Goal: Task Accomplishment & Management: Manage account settings

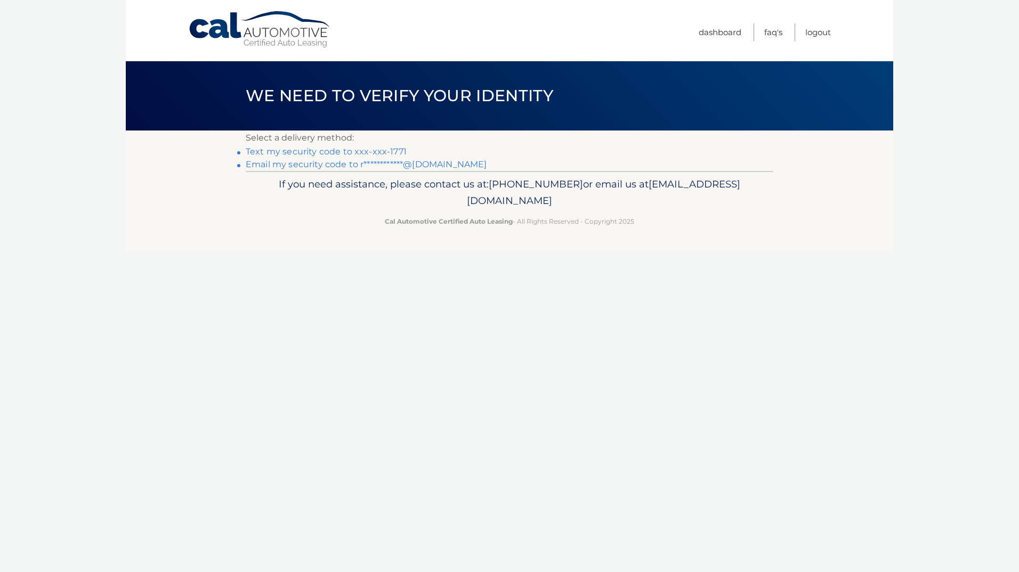
click at [348, 151] on link "Text my security code to xxx-xxx-1771" at bounding box center [326, 152] width 161 height 10
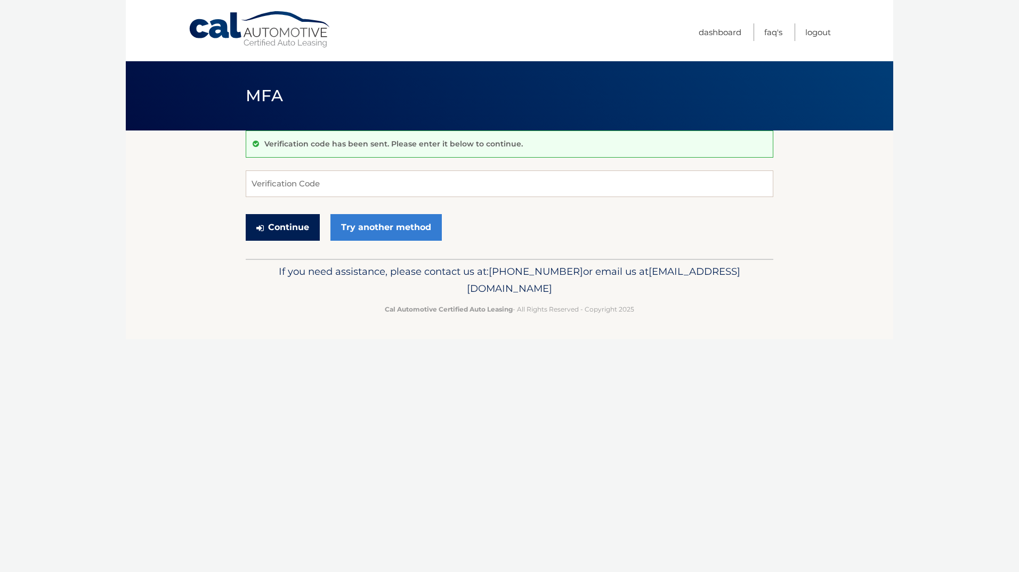
drag, startPoint x: 293, startPoint y: 229, endPoint x: 305, endPoint y: 185, distance: 45.5
click at [305, 185] on form "Verification Code Continue Try another method" at bounding box center [509, 208] width 527 height 76
click at [305, 185] on input "Verification Code" at bounding box center [509, 183] width 527 height 27
type input "946965"
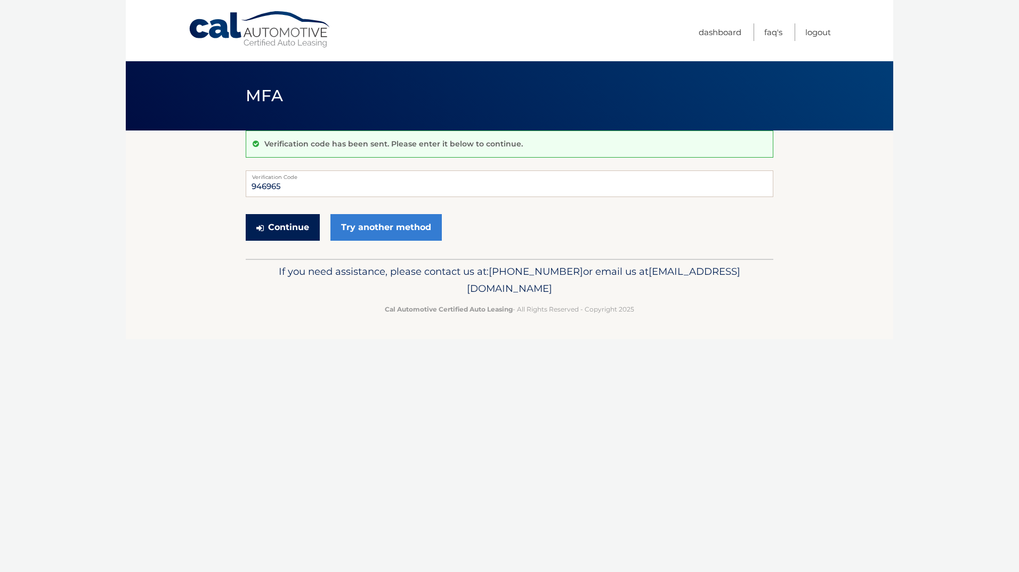
click at [297, 232] on button "Continue" at bounding box center [283, 227] width 74 height 27
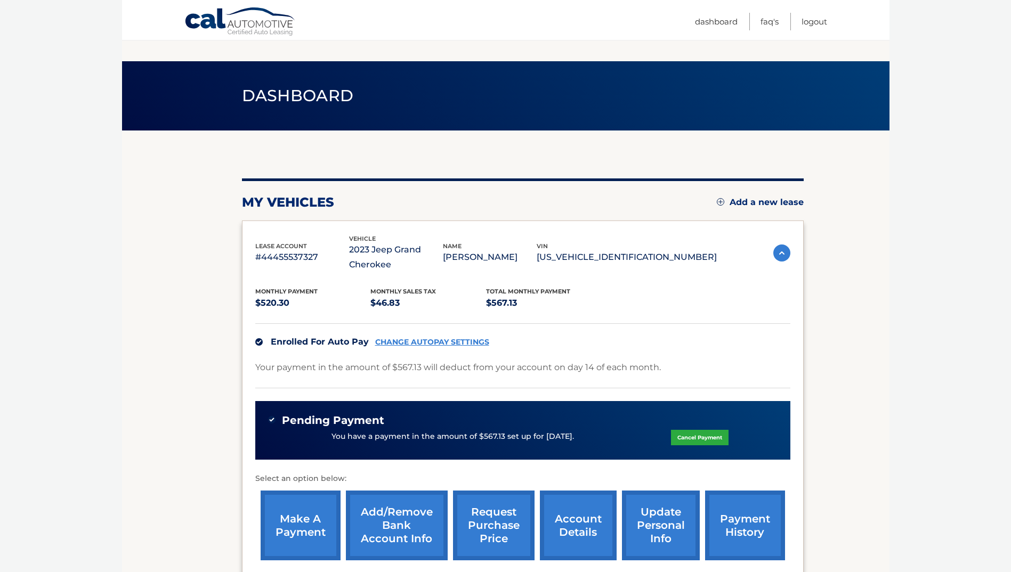
scroll to position [107, 0]
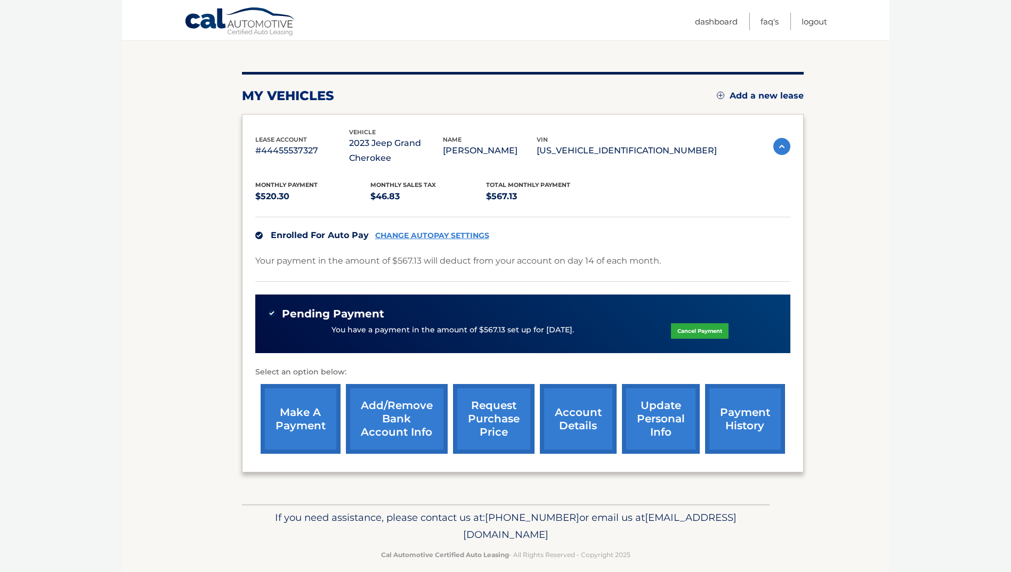
click at [574, 416] on link "account details" at bounding box center [578, 419] width 77 height 70
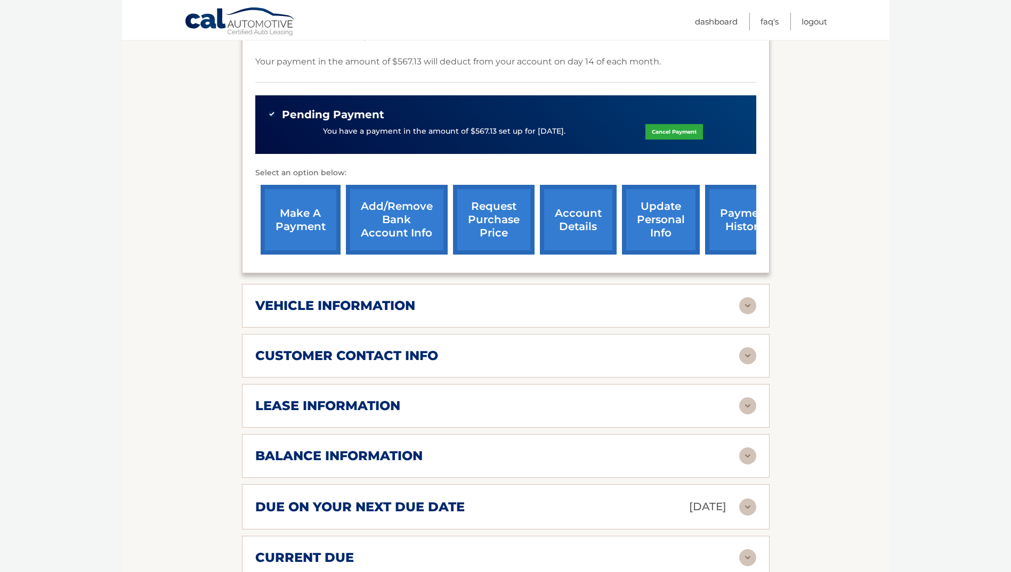
scroll to position [426, 0]
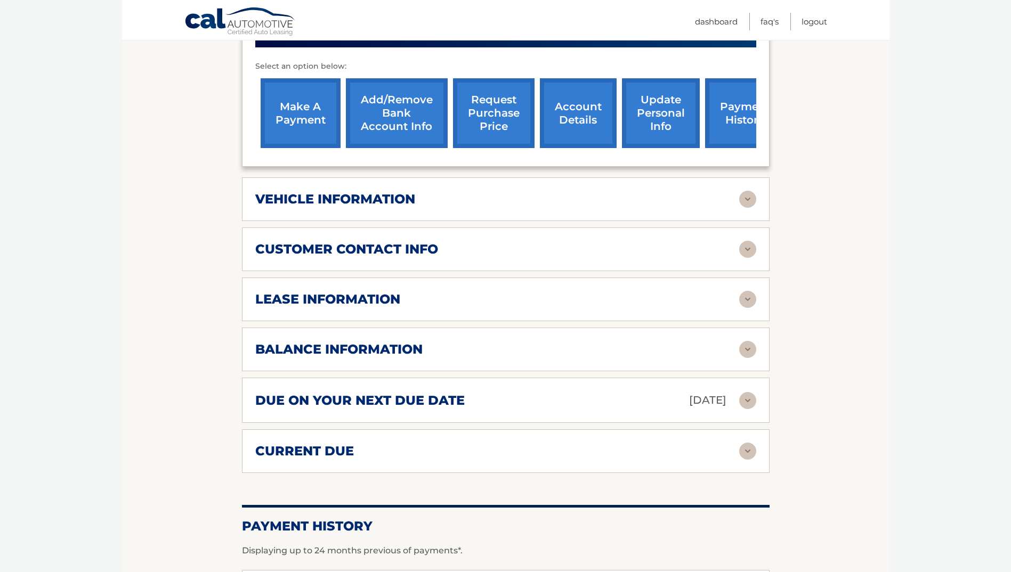
click at [743, 396] on img at bounding box center [747, 400] width 17 height 17
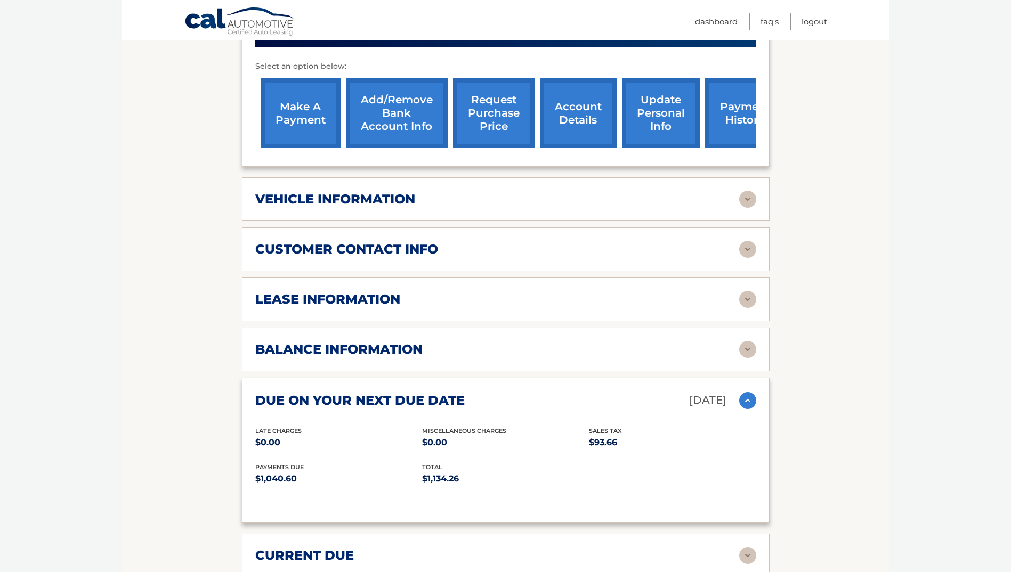
click at [743, 396] on img at bounding box center [747, 400] width 17 height 17
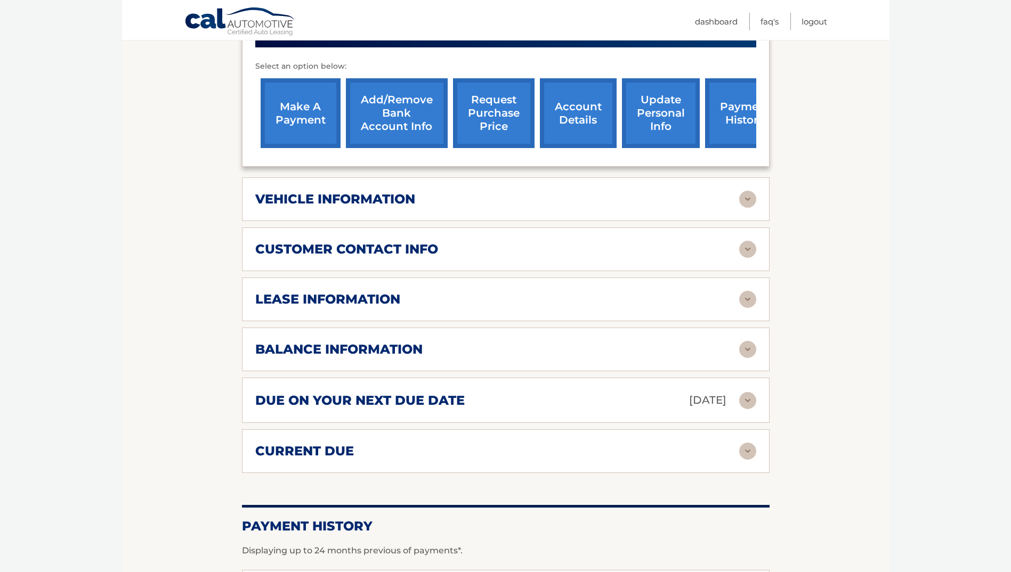
click at [747, 448] on img at bounding box center [747, 451] width 17 height 17
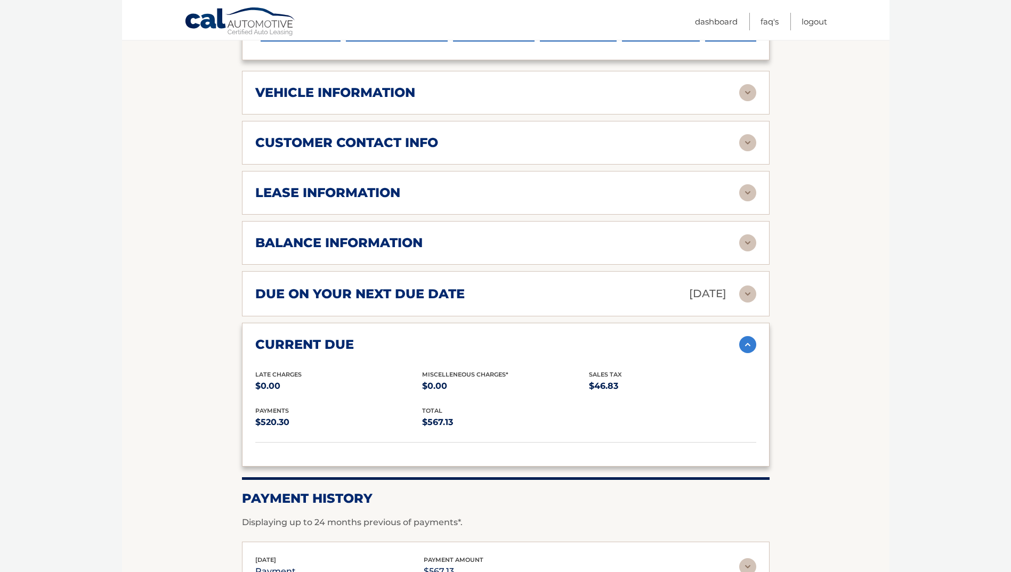
scroll to position [639, 0]
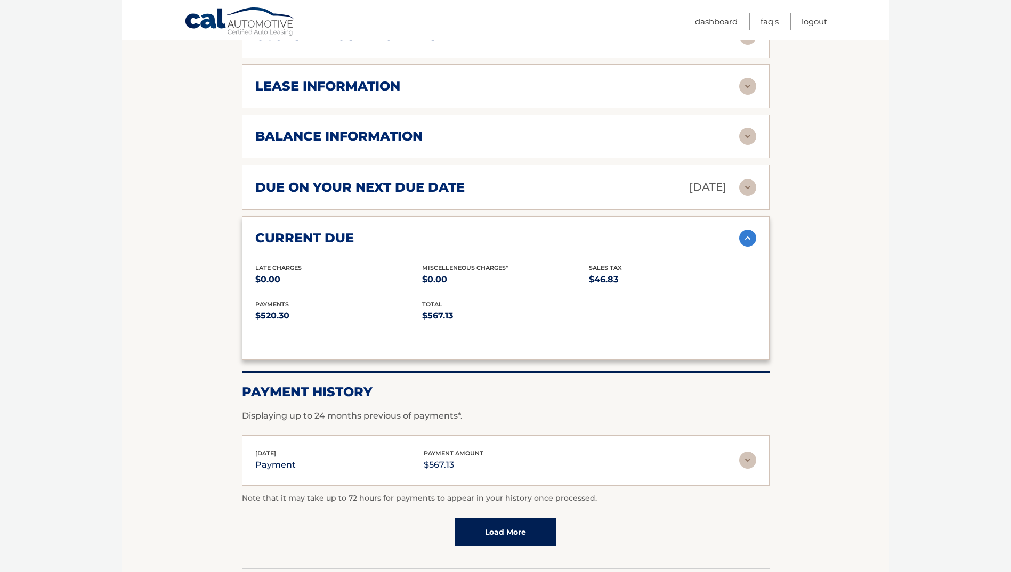
click at [748, 459] on img at bounding box center [747, 460] width 17 height 17
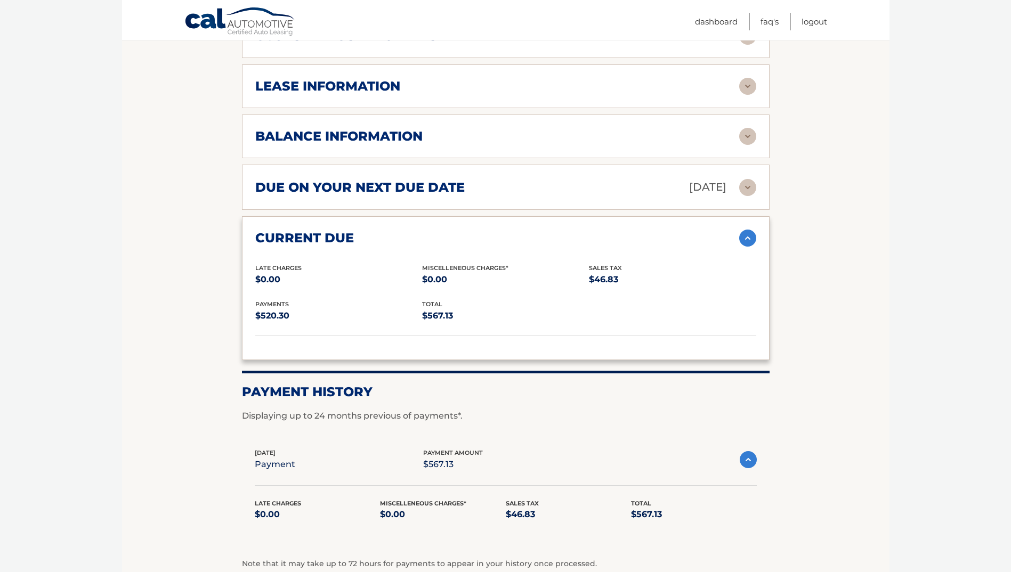
click at [748, 459] on img at bounding box center [748, 459] width 17 height 17
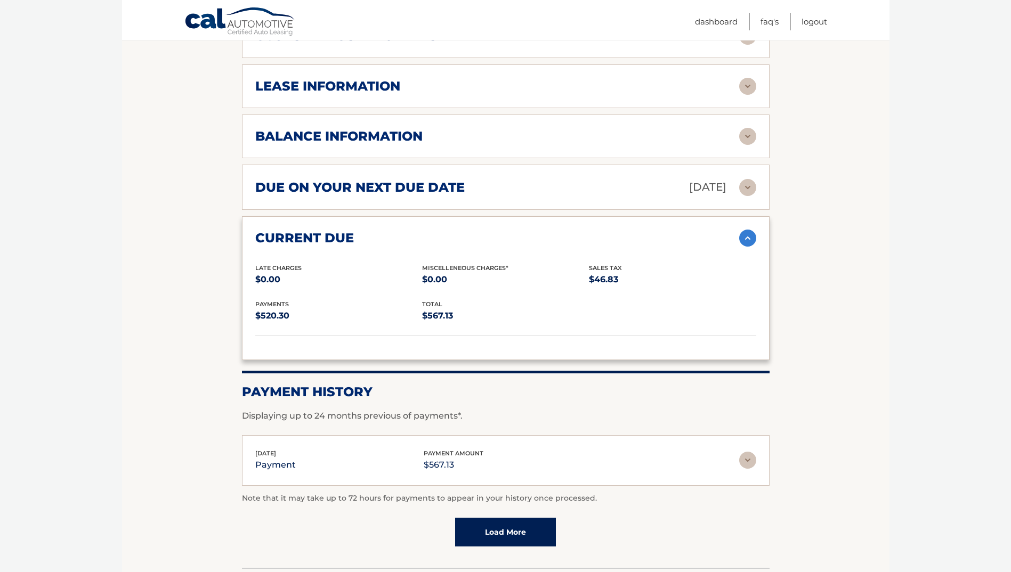
click at [744, 240] on img at bounding box center [747, 238] width 17 height 17
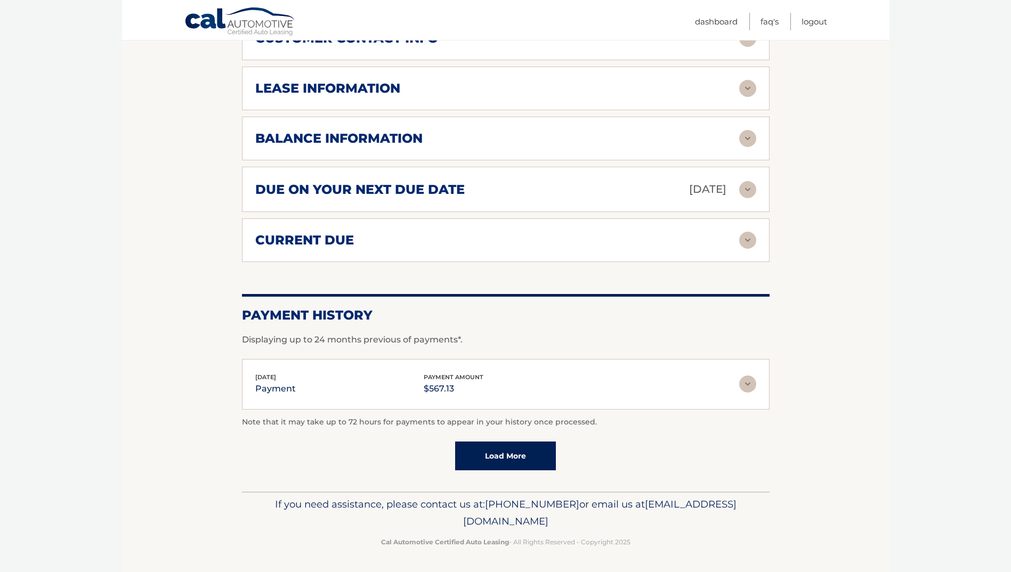
scroll to position [531, 0]
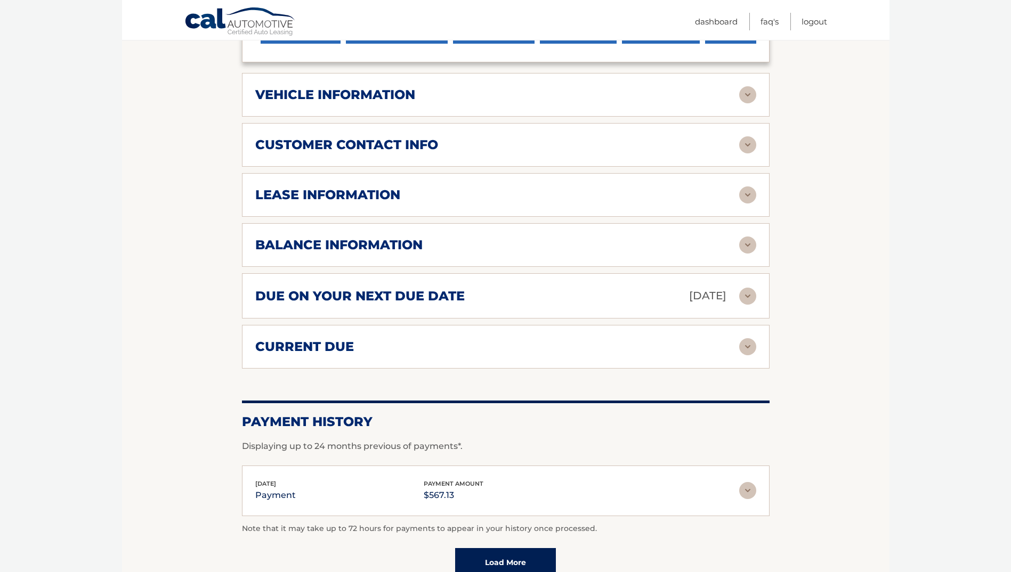
click at [745, 244] on img at bounding box center [747, 245] width 17 height 17
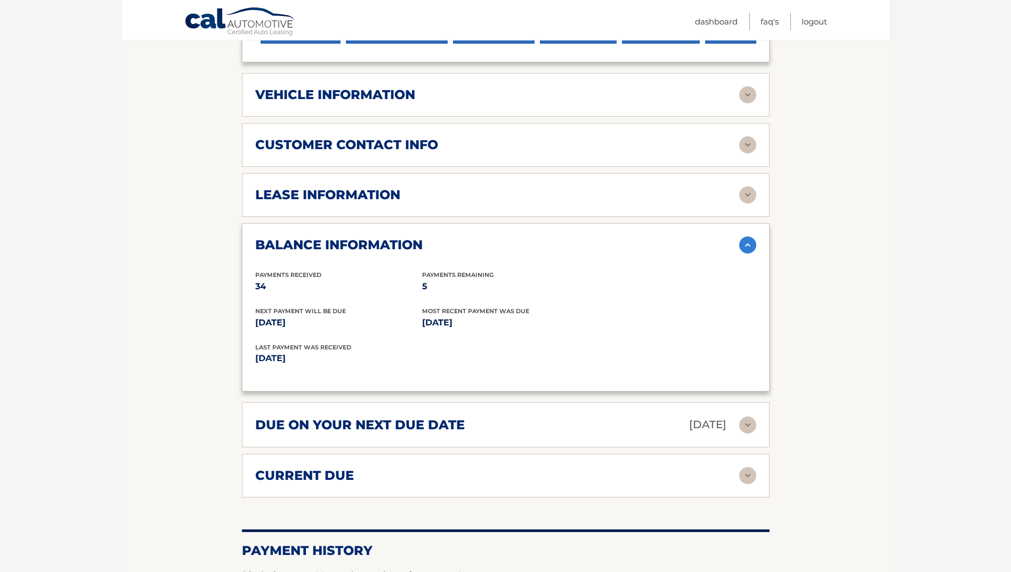
click at [367, 248] on h2 "balance information" at bounding box center [338, 245] width 167 height 16
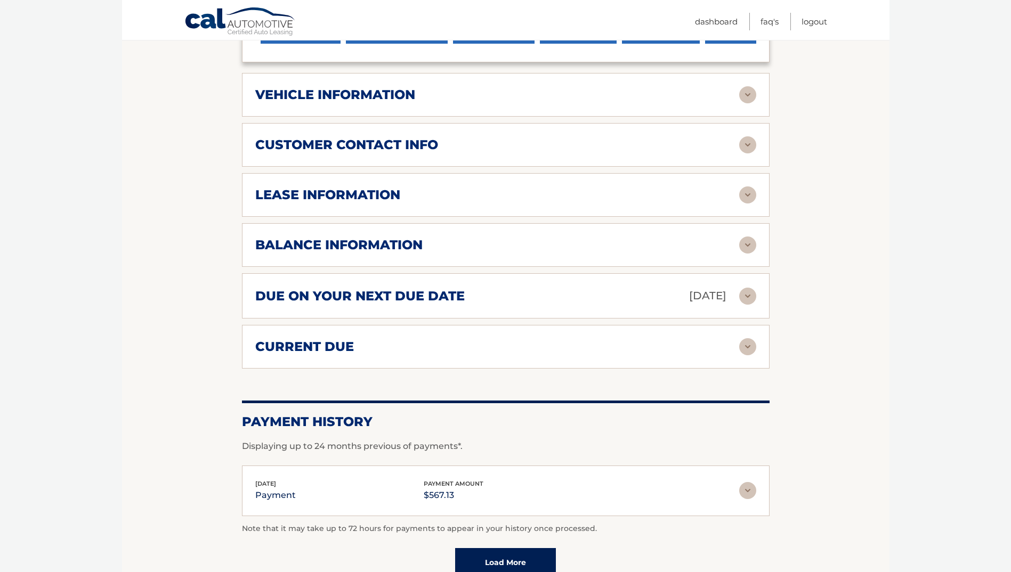
click at [367, 248] on h2 "balance information" at bounding box center [338, 245] width 167 height 16
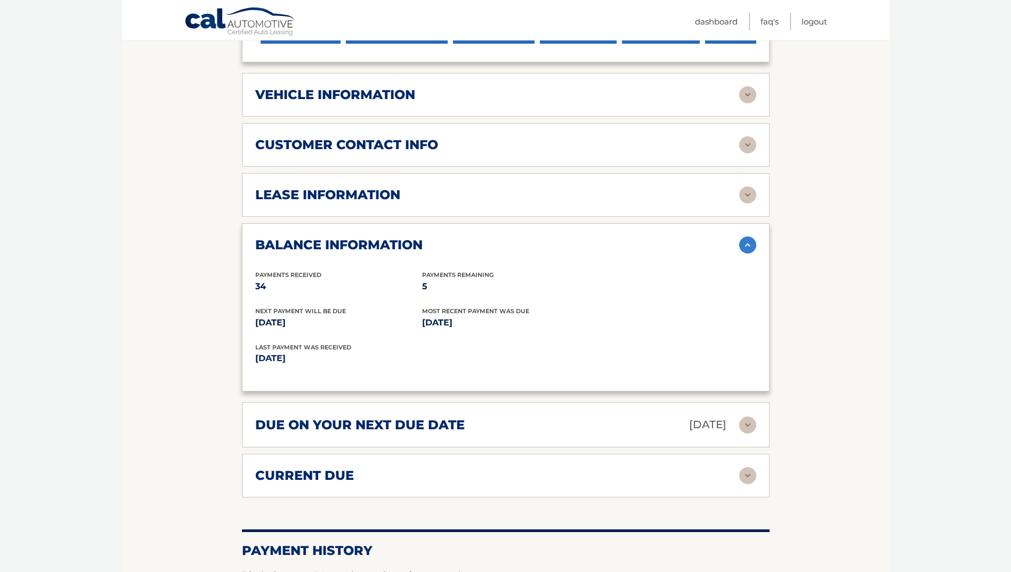
click at [460, 274] on span "Payments Remaining" at bounding box center [457, 274] width 71 height 7
click at [348, 243] on h2 "balance information" at bounding box center [338, 245] width 167 height 16
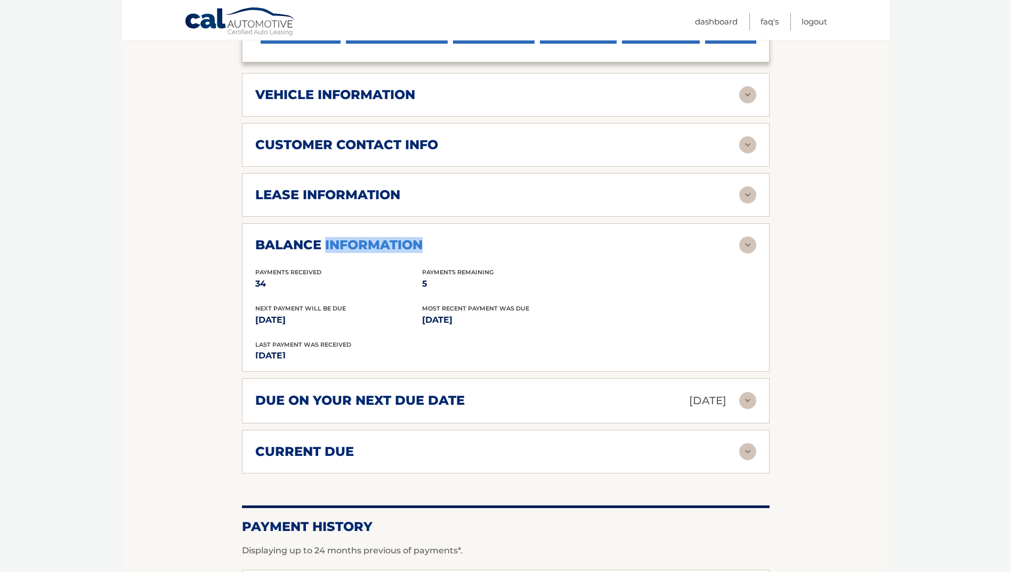
click at [349, 243] on h2 "balance information" at bounding box center [338, 245] width 167 height 16
click at [350, 245] on h2 "balance information" at bounding box center [338, 245] width 167 height 16
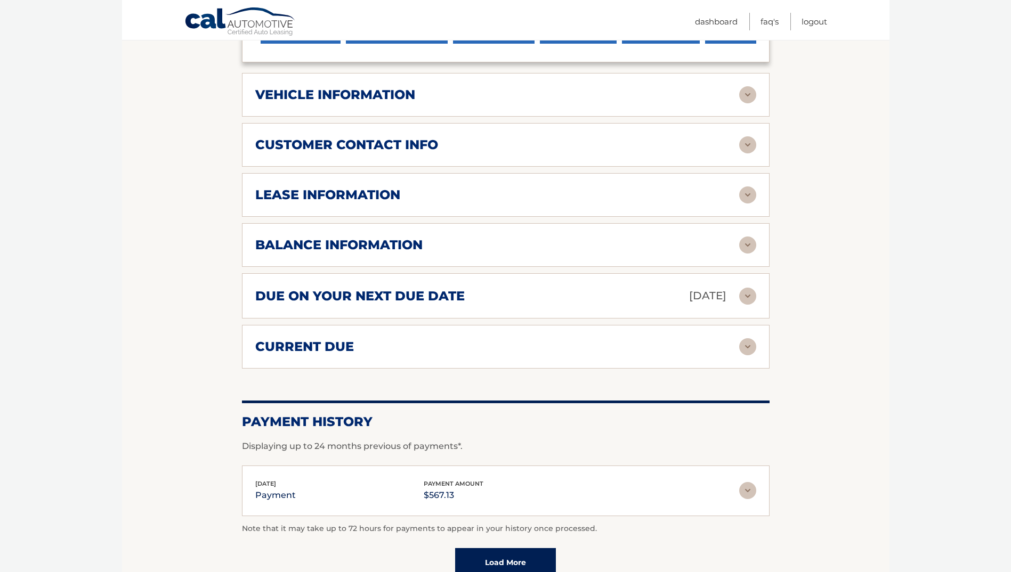
click at [350, 245] on h2 "balance information" at bounding box center [338, 245] width 167 height 16
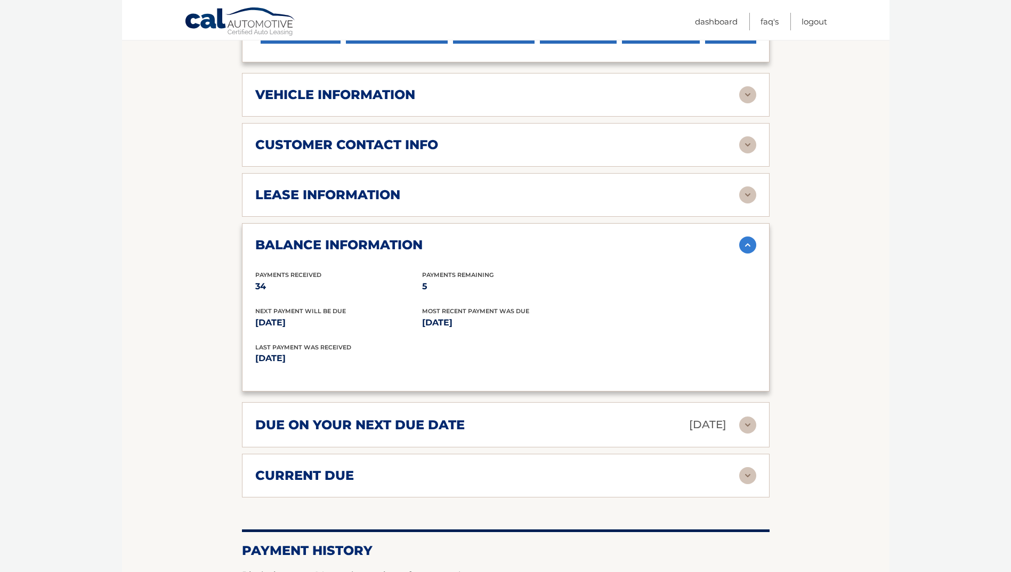
click at [315, 194] on h2 "lease information" at bounding box center [327, 195] width 145 height 16
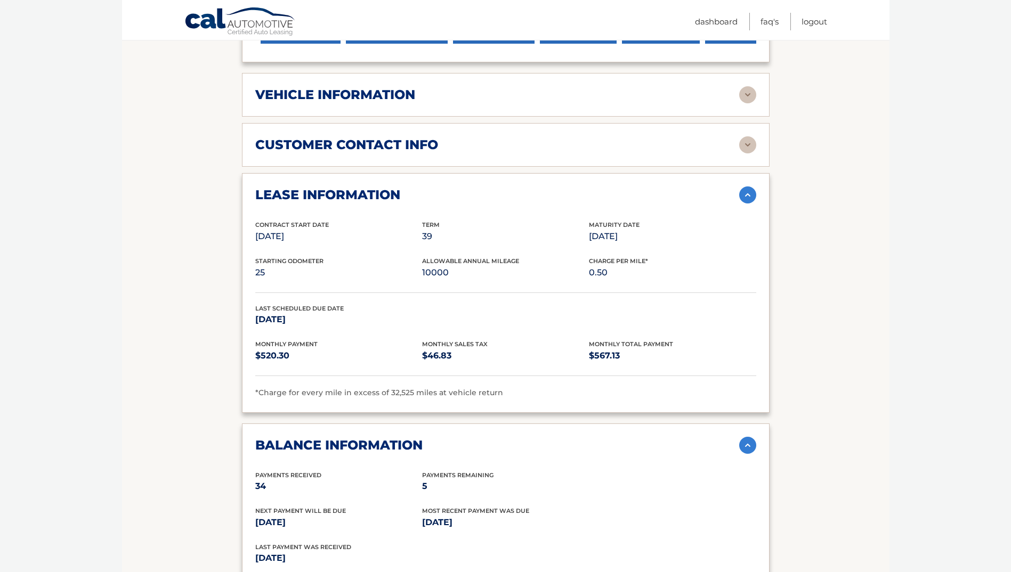
click at [752, 144] on img at bounding box center [747, 144] width 17 height 17
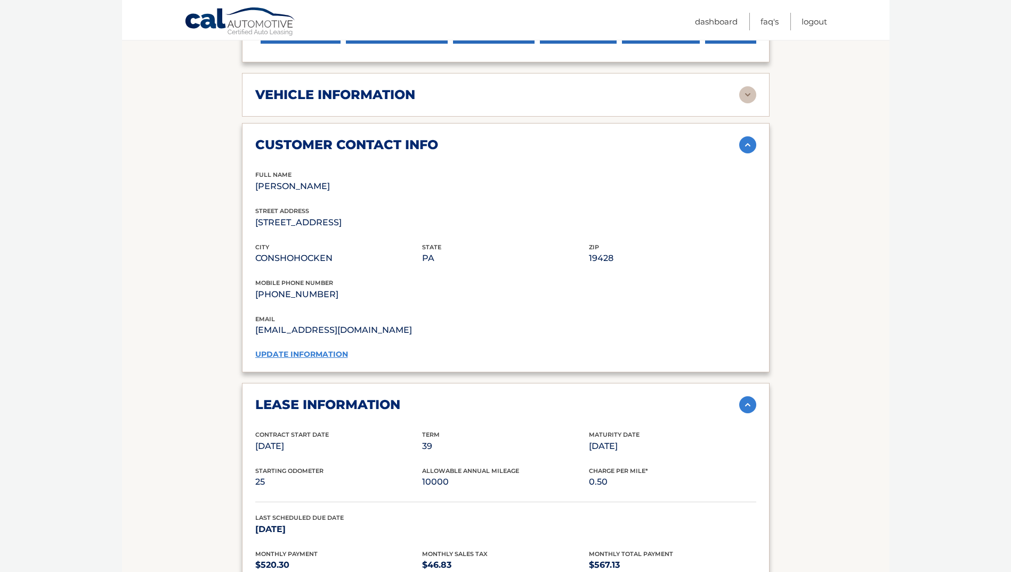
click at [752, 144] on img at bounding box center [747, 144] width 17 height 17
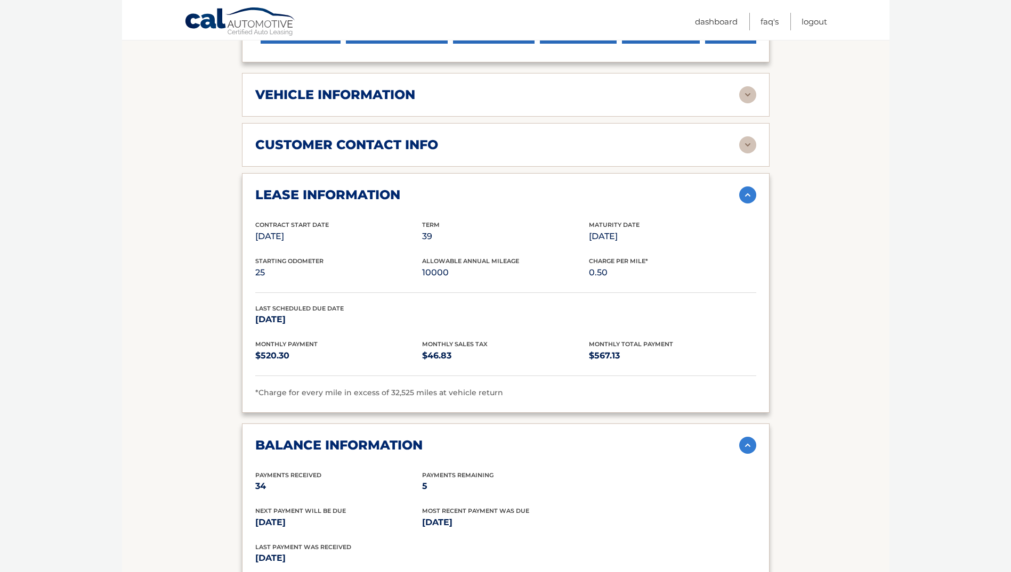
click at [743, 95] on img at bounding box center [747, 94] width 17 height 17
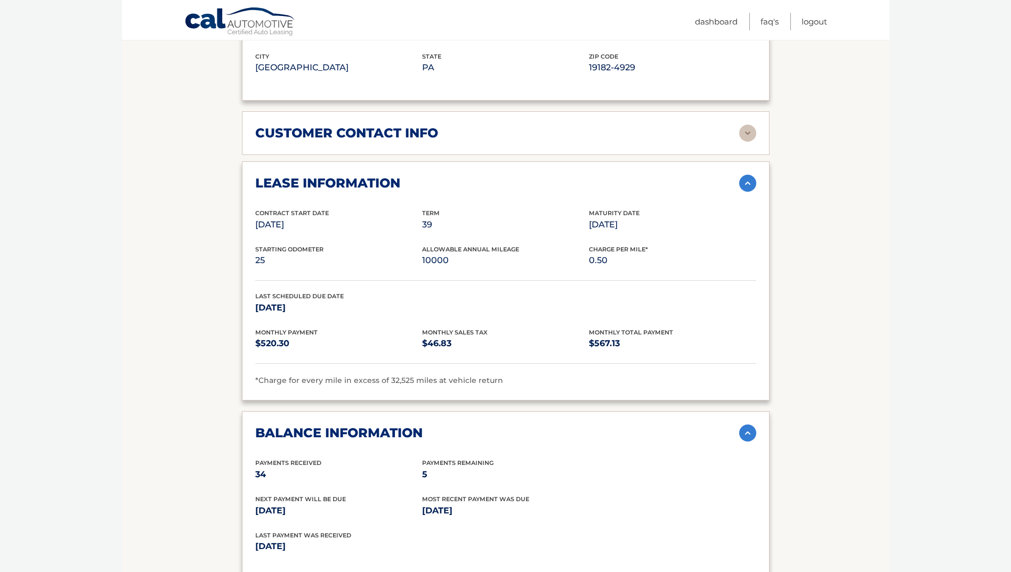
scroll to position [852, 0]
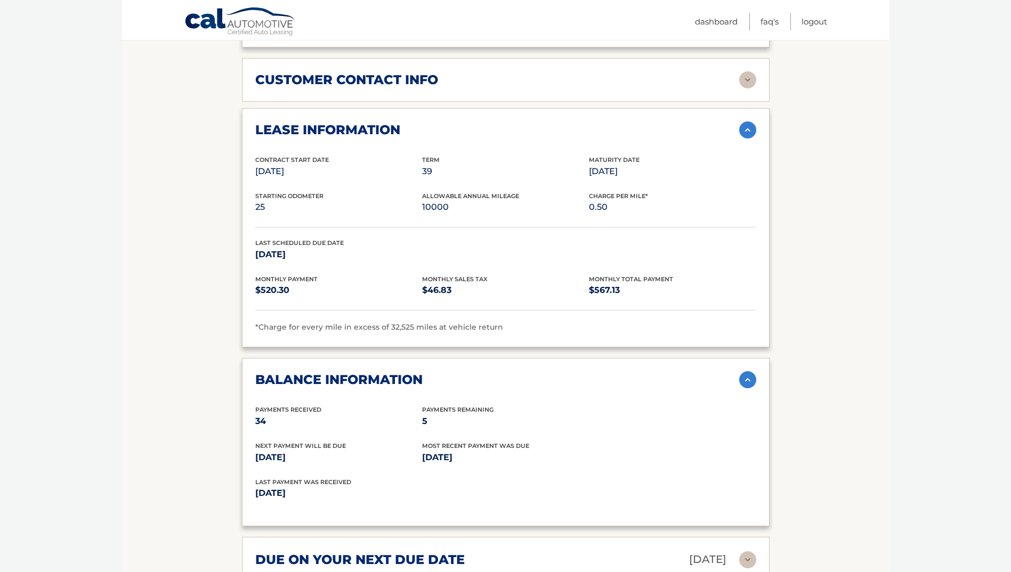
click at [748, 129] on img at bounding box center [747, 129] width 17 height 17
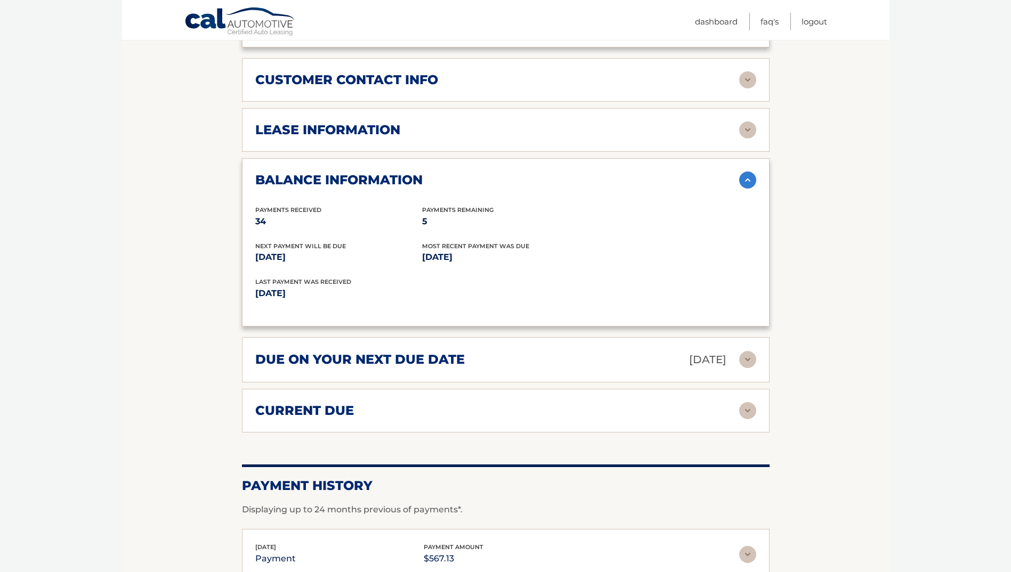
click at [748, 129] on img at bounding box center [747, 129] width 17 height 17
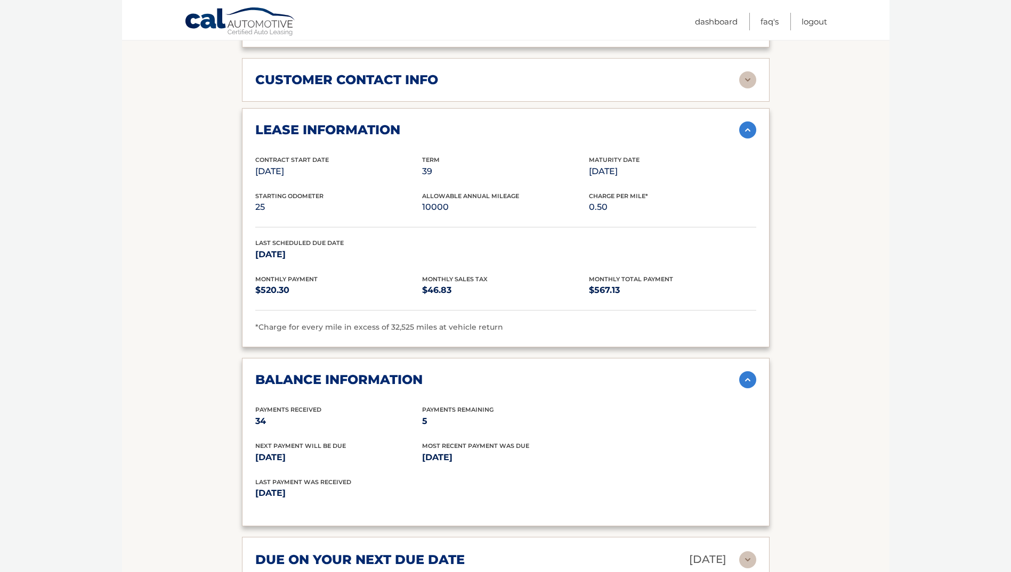
scroll to position [959, 0]
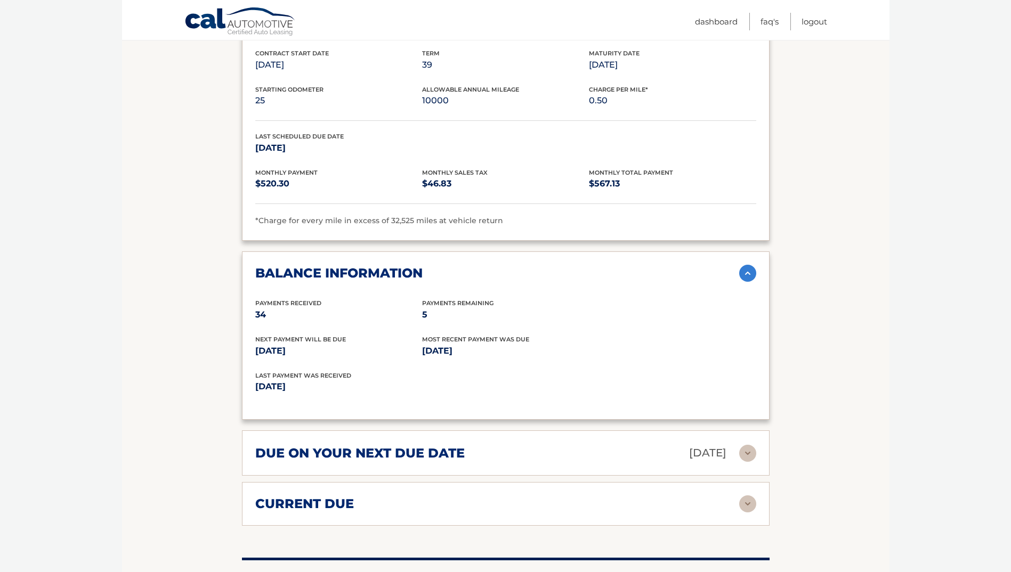
click at [752, 273] on img at bounding box center [747, 273] width 17 height 17
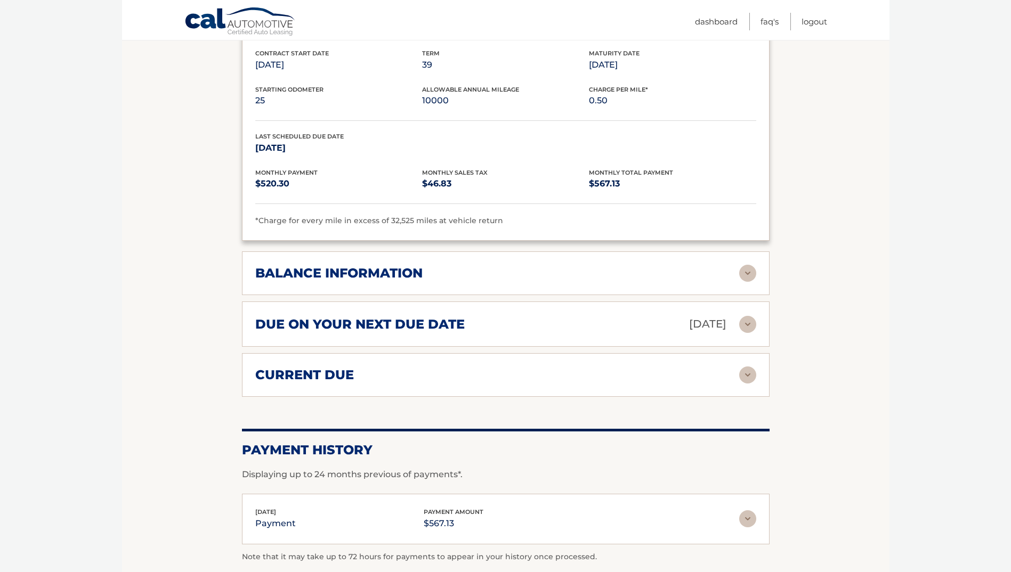
click at [755, 272] on img at bounding box center [747, 273] width 17 height 17
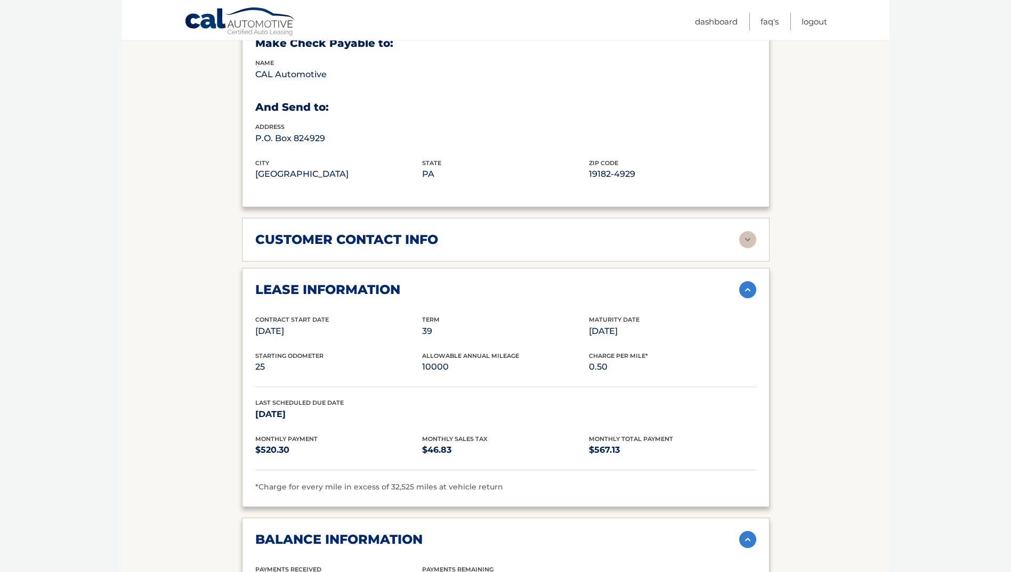
scroll to position [746, 0]
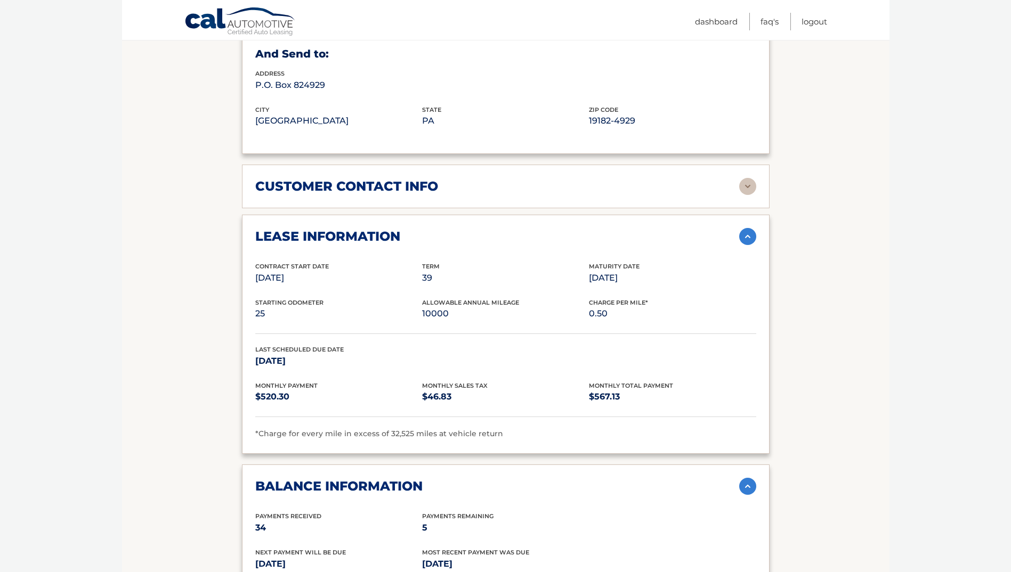
click at [754, 189] on img at bounding box center [747, 186] width 17 height 17
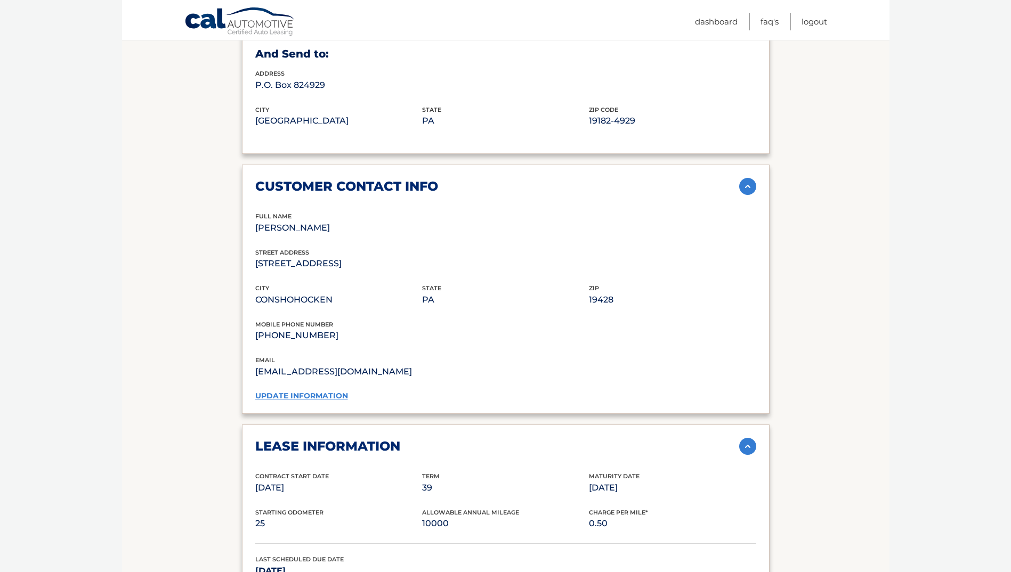
click at [754, 189] on img at bounding box center [747, 186] width 17 height 17
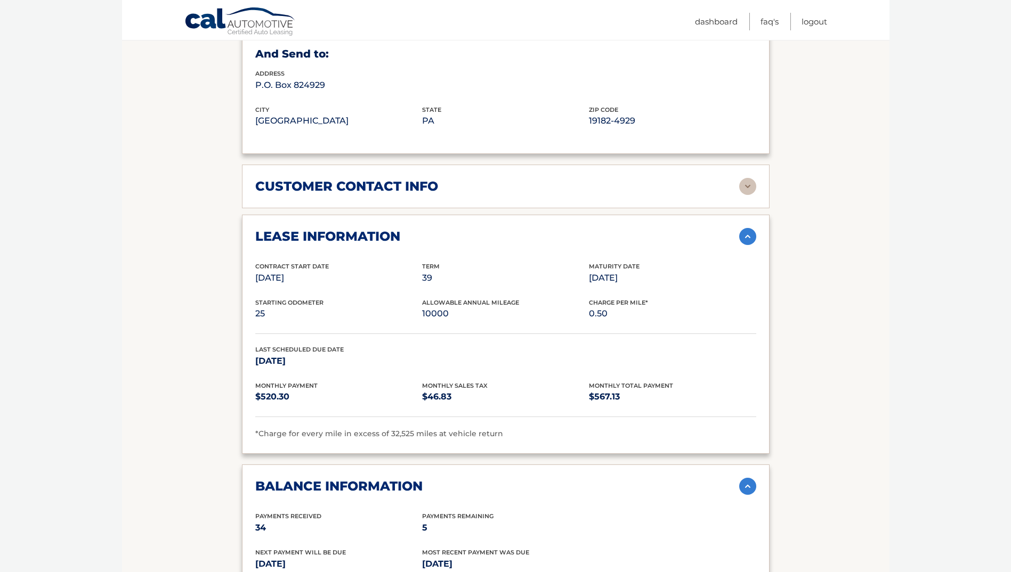
click at [754, 189] on img at bounding box center [747, 186] width 17 height 17
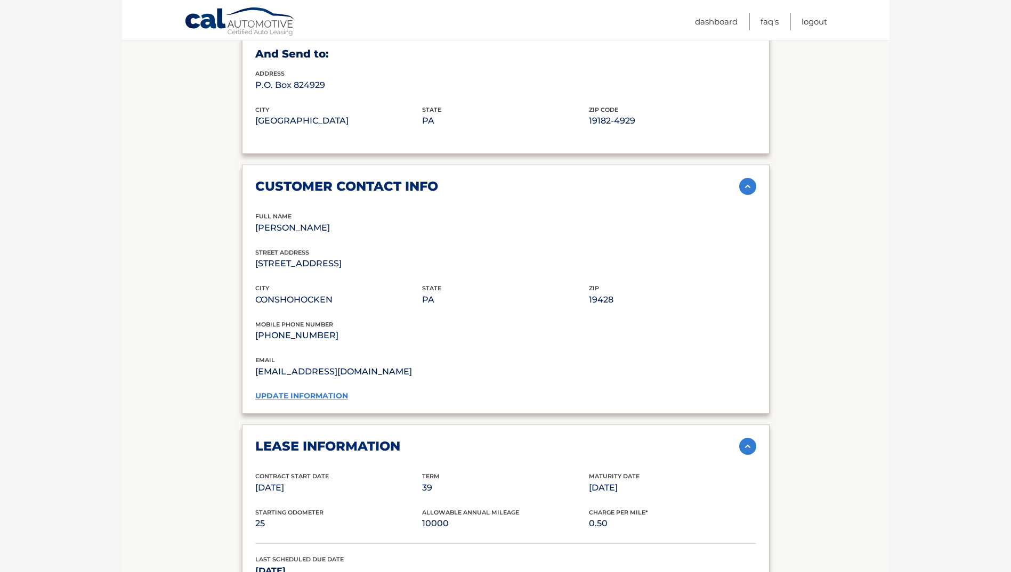
click at [754, 189] on img at bounding box center [747, 186] width 17 height 17
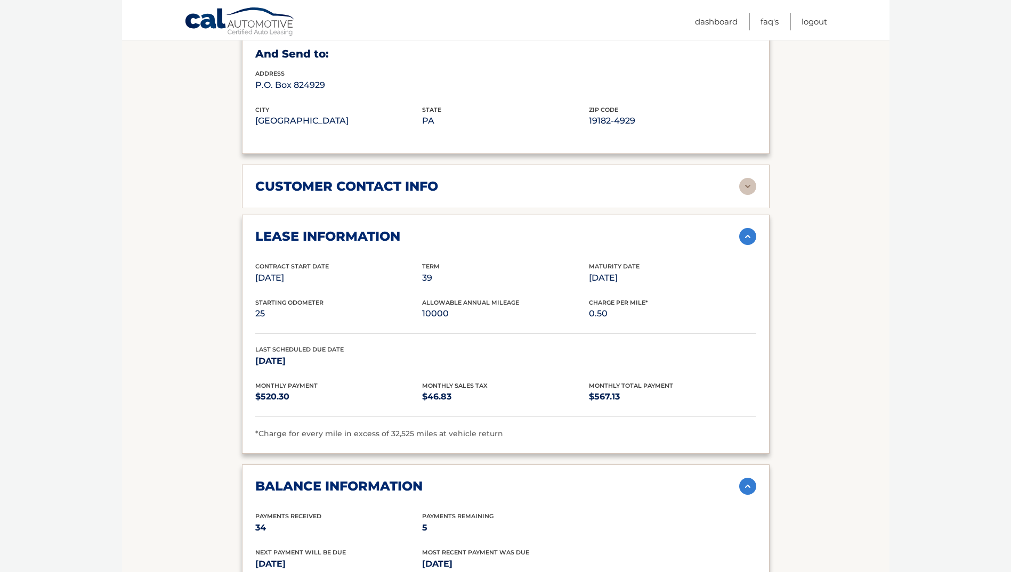
click at [754, 189] on img at bounding box center [747, 186] width 17 height 17
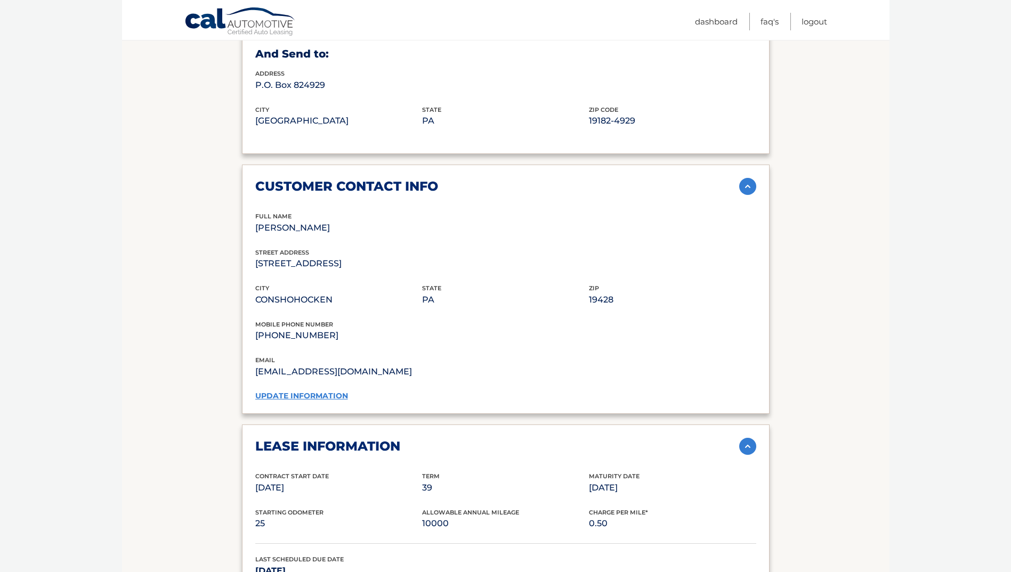
click at [328, 396] on link "update information" at bounding box center [301, 396] width 93 height 10
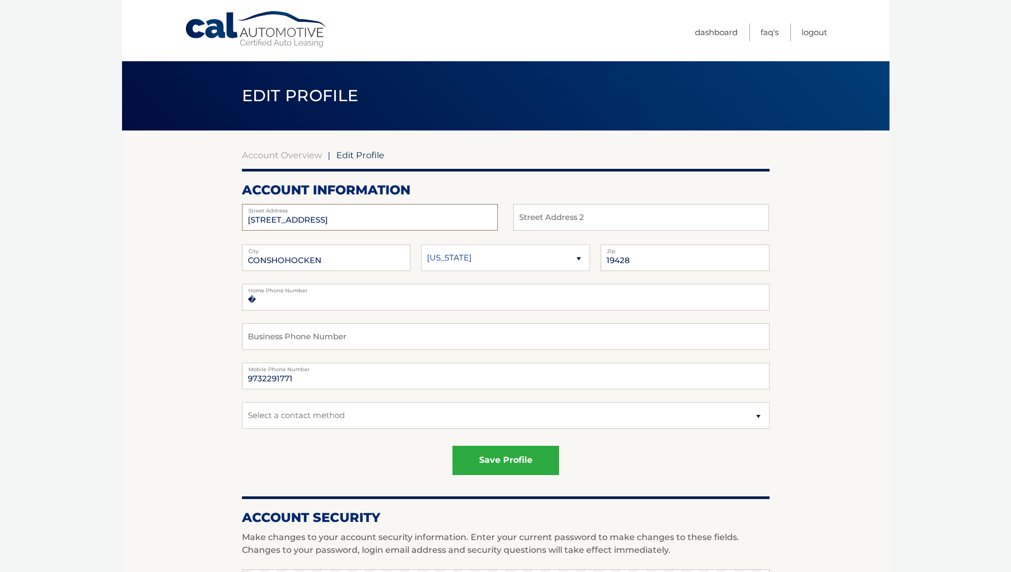
drag, startPoint x: 385, startPoint y: 221, endPoint x: 34, endPoint y: 201, distance: 351.7
click at [34, 201] on body "Cal Automotive Menu Dashboard FAQ's Logout | Zip" at bounding box center [505, 286] width 1011 height 572
type input "1101 E Hector Street"
click at [382, 219] on input "1101 E Hector Street" at bounding box center [370, 217] width 256 height 27
click at [604, 225] on input "text" at bounding box center [641, 217] width 256 height 27
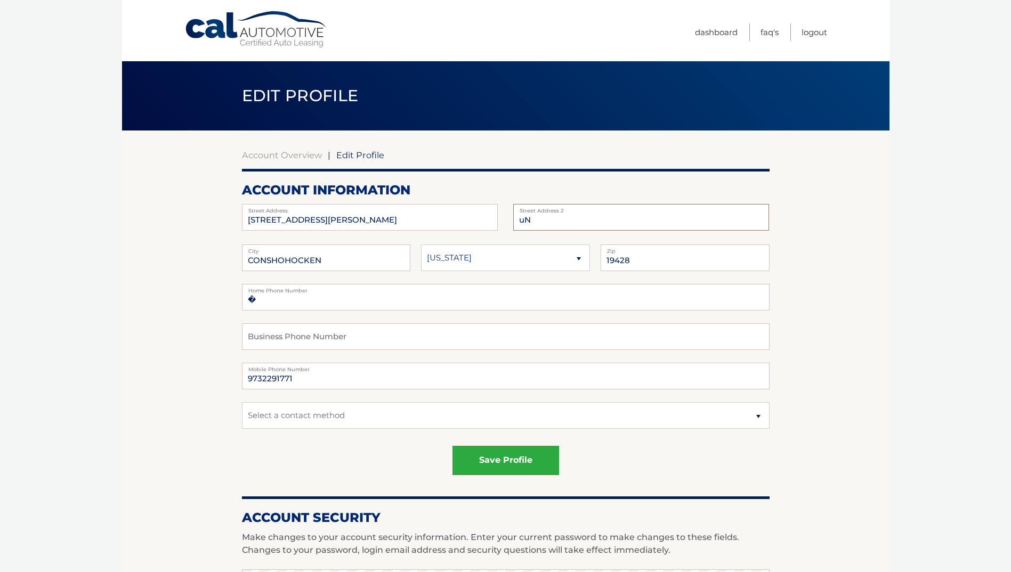
type input "u"
type input "Unit 205"
click at [873, 248] on section "Account Overview | Edit Profile account information 1101 E Hector Street Street…" at bounding box center [505, 542] width 767 height 822
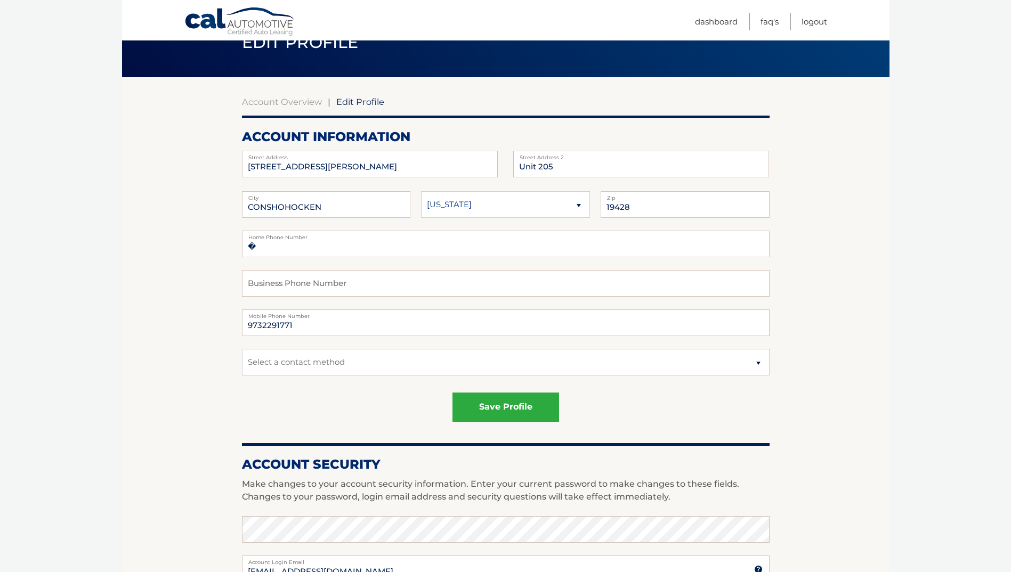
scroll to position [107, 0]
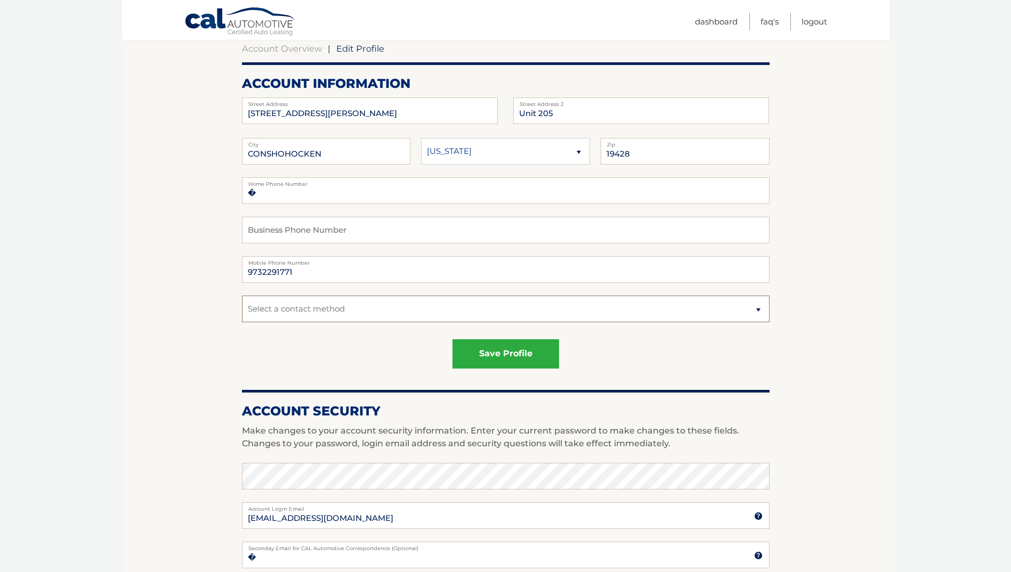
click at [449, 315] on select "Select a contact method Mobile Home" at bounding box center [505, 309] width 527 height 27
select select "1"
click at [242, 296] on select "Select a contact method Mobile Home" at bounding box center [505, 309] width 527 height 27
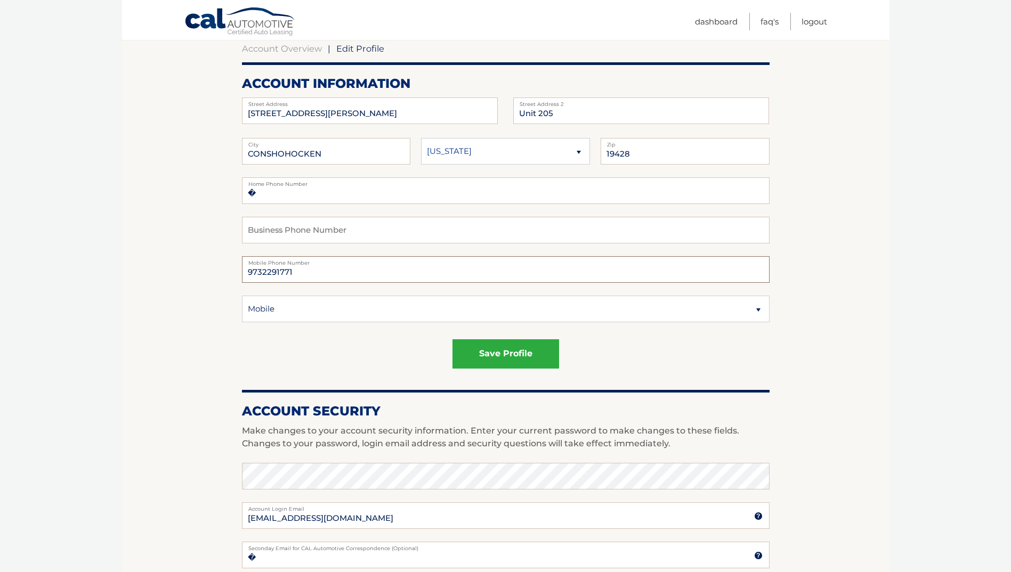
drag, startPoint x: 336, startPoint y: 277, endPoint x: 326, endPoint y: 279, distance: 10.5
click at [326, 279] on input "9732291771" at bounding box center [505, 269] width 527 height 27
click at [369, 362] on div "save profile" at bounding box center [505, 353] width 527 height 29
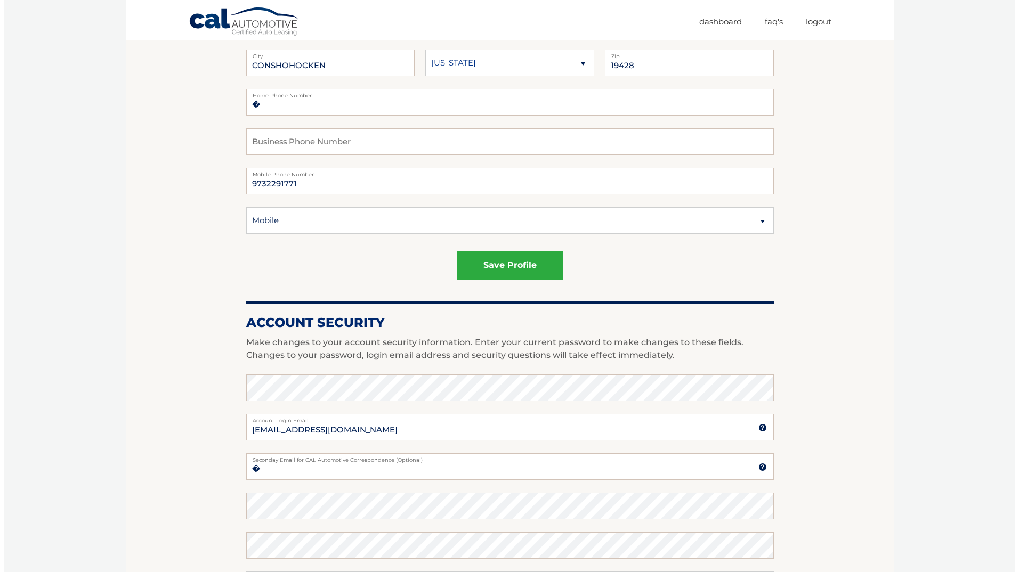
scroll to position [142, 0]
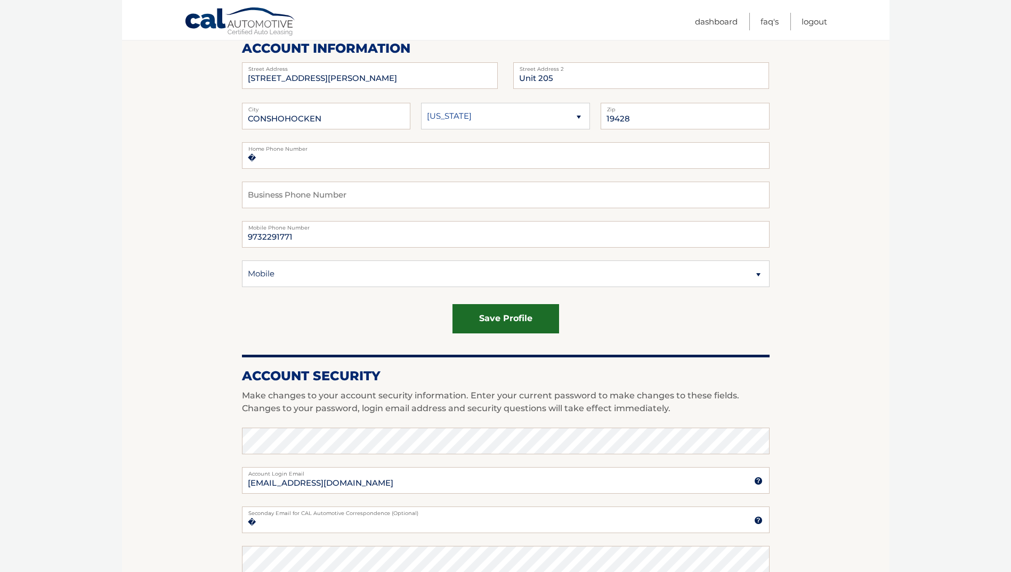
click at [510, 324] on button "save profile" at bounding box center [505, 318] width 107 height 29
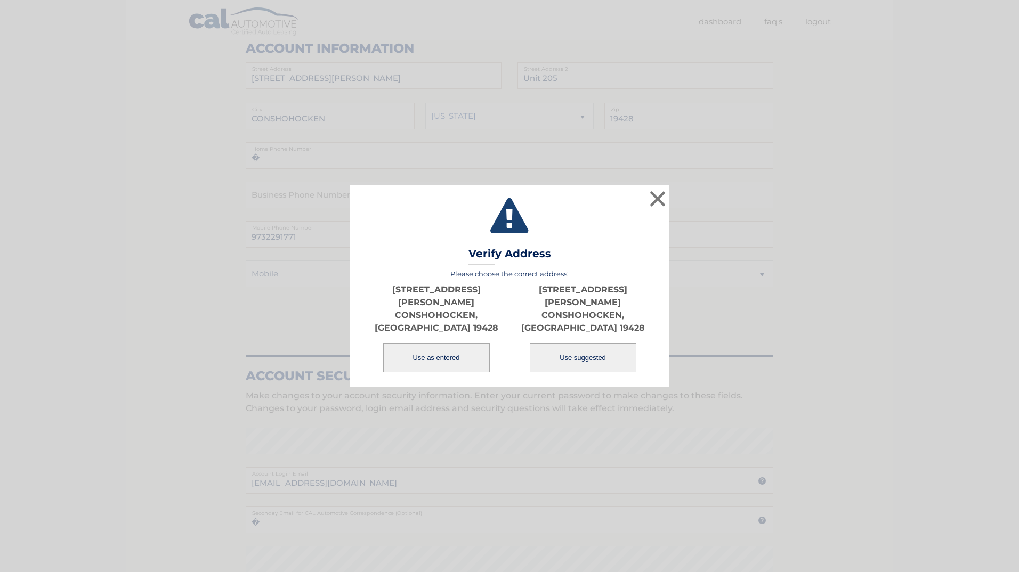
click at [582, 345] on button "Use suggested" at bounding box center [583, 357] width 107 height 29
type input "1101 E HECTOR ST"
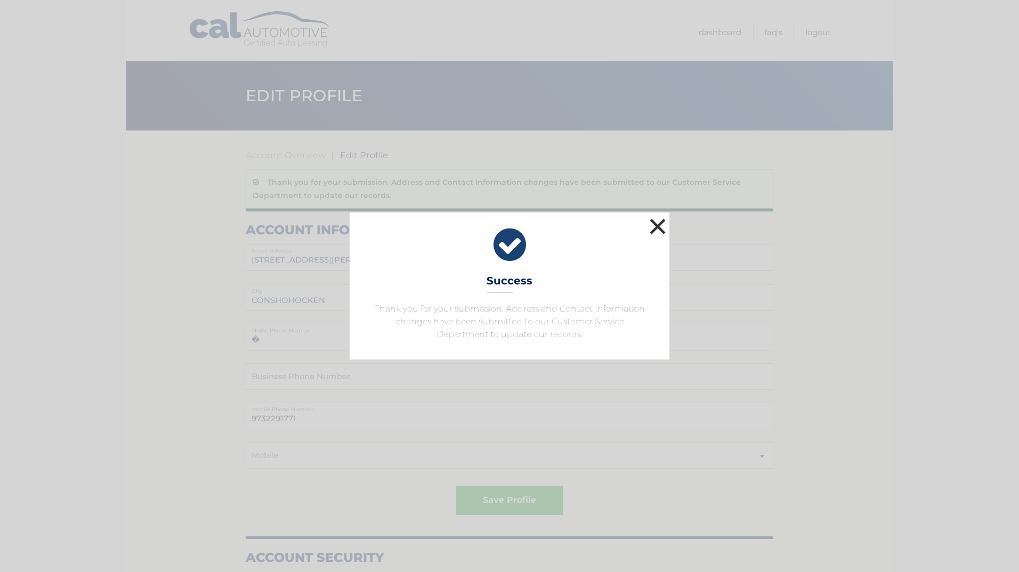
click at [652, 224] on button "×" at bounding box center [657, 226] width 21 height 21
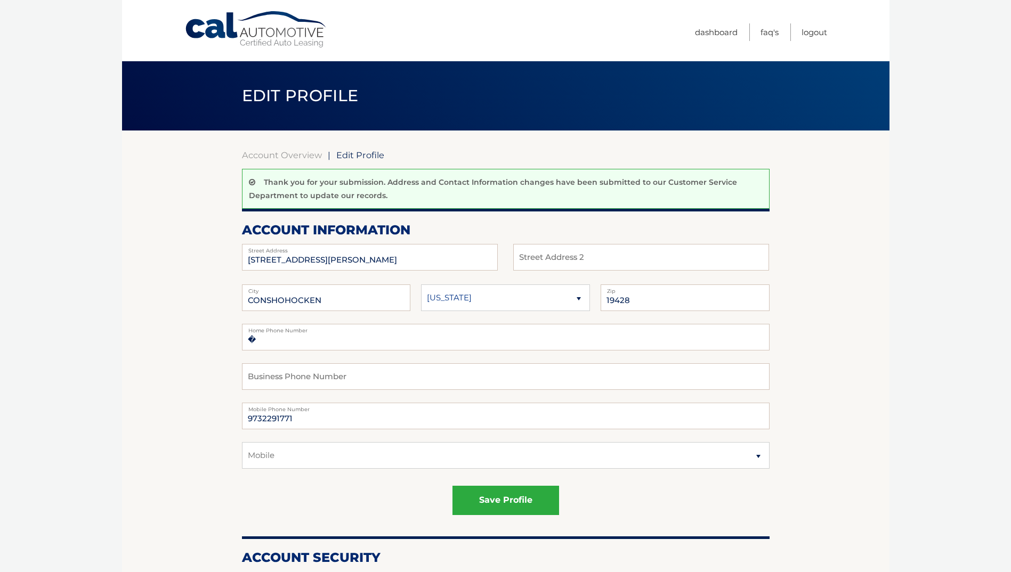
click at [245, 29] on link "Cal Automotive" at bounding box center [256, 30] width 144 height 38
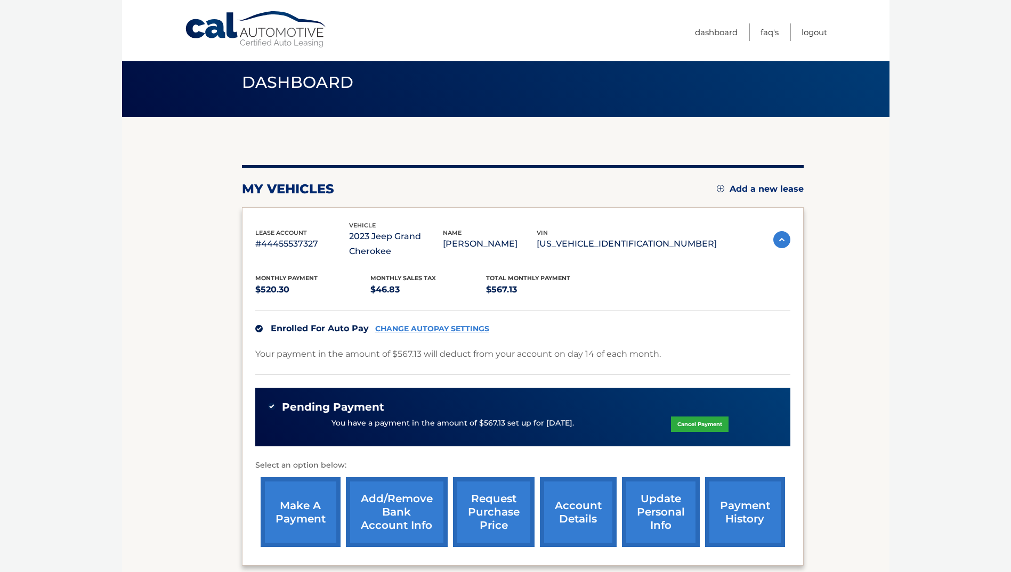
scroll to position [120, 0]
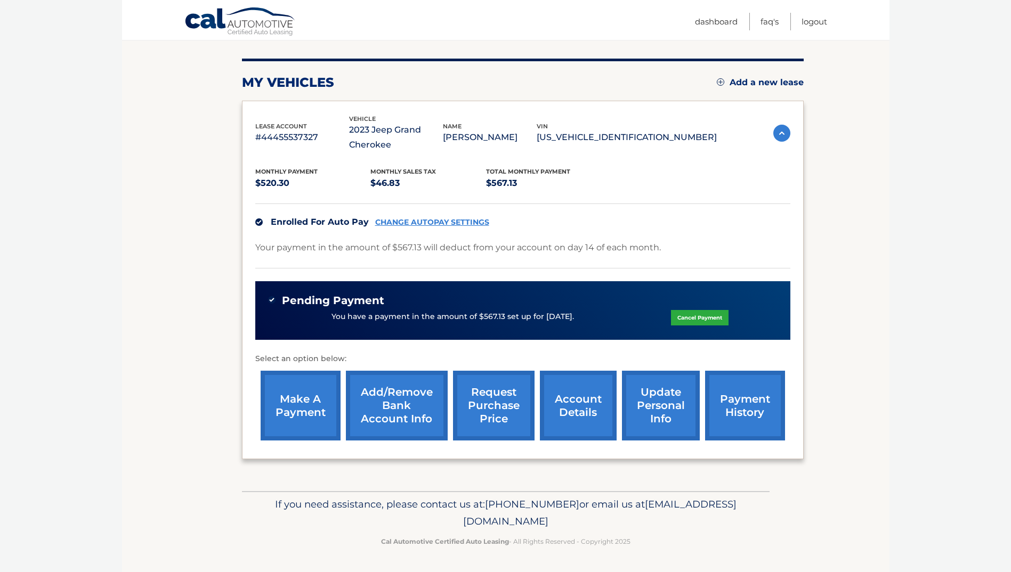
click at [566, 407] on link "account details" at bounding box center [578, 406] width 77 height 70
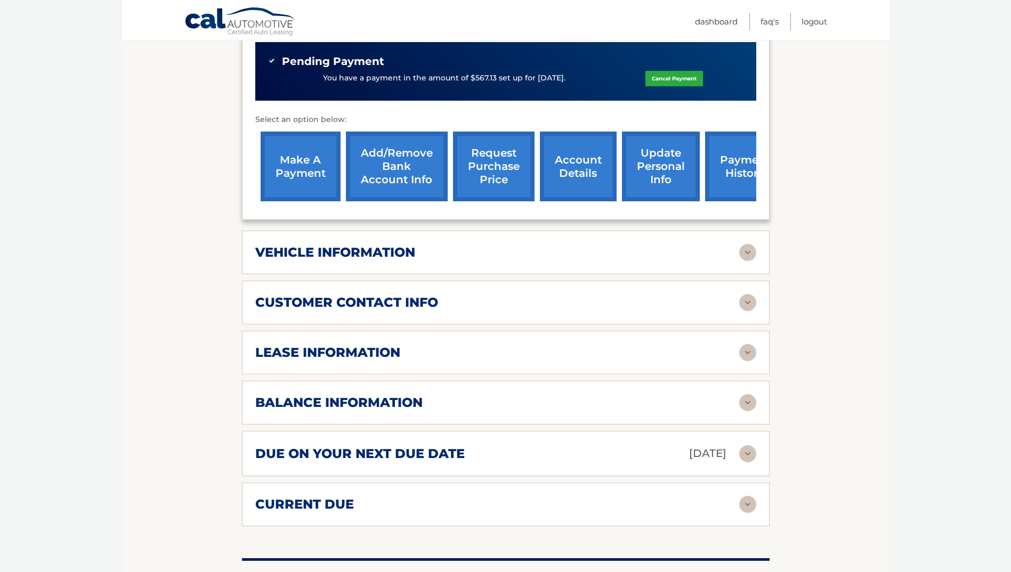
scroll to position [533, 0]
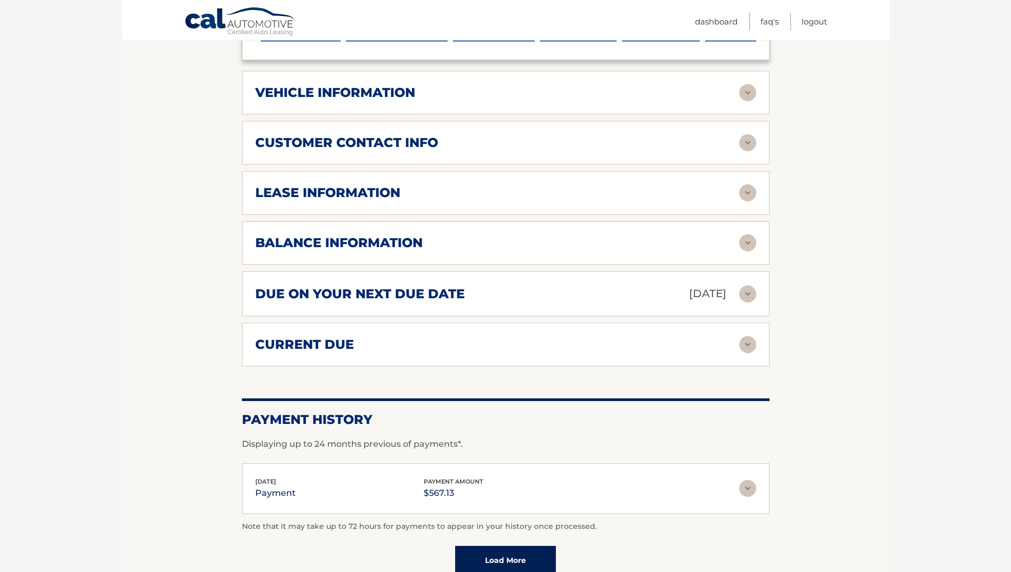
click at [747, 290] on img at bounding box center [747, 294] width 17 height 17
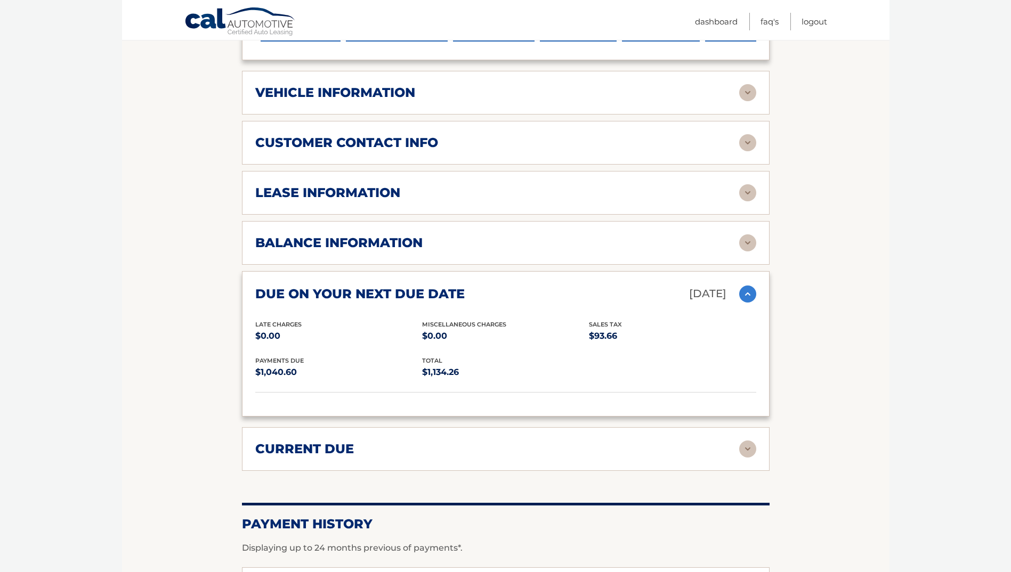
click at [747, 290] on img at bounding box center [747, 294] width 17 height 17
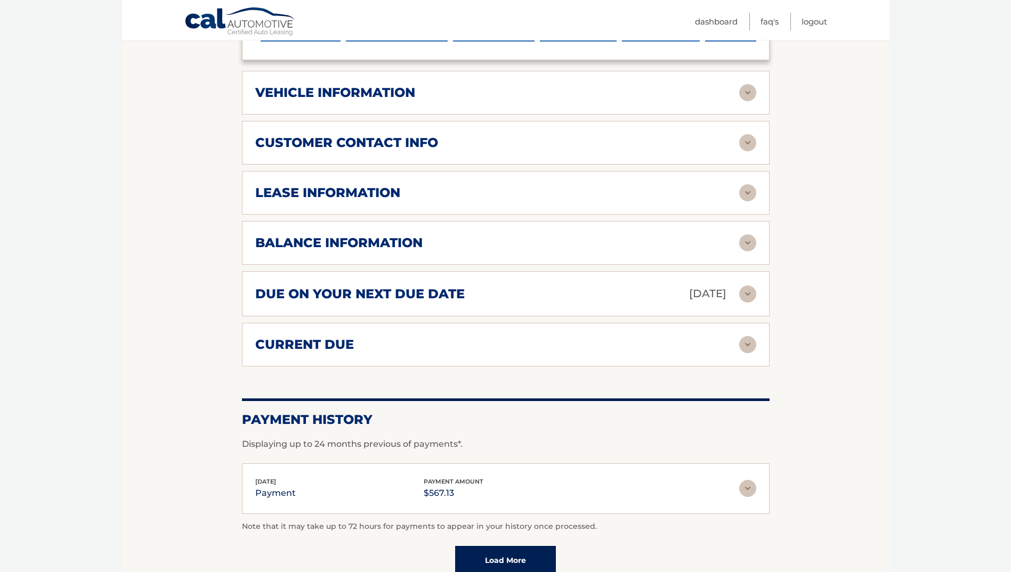
click at [745, 191] on img at bounding box center [747, 192] width 17 height 17
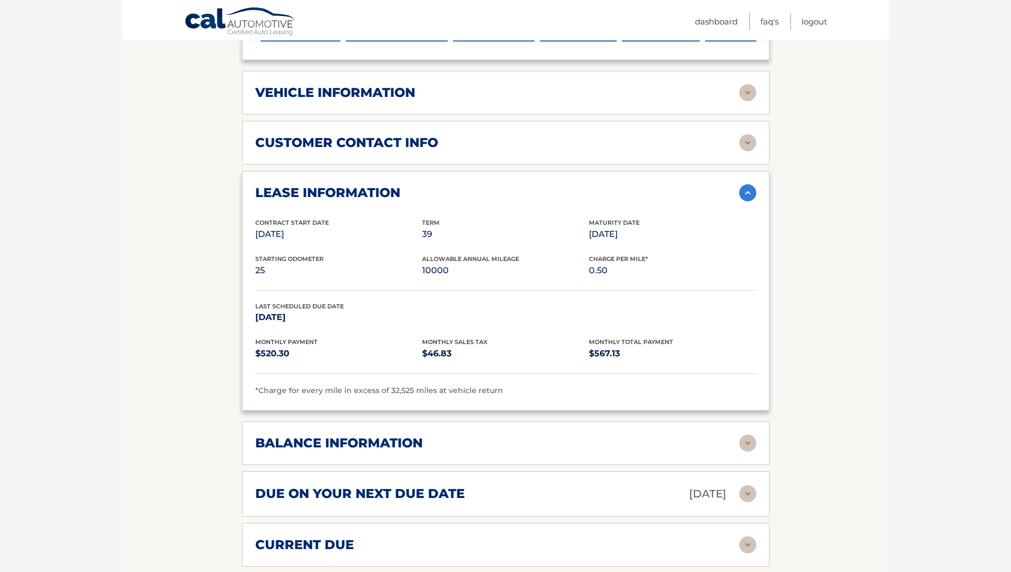
click at [745, 191] on img at bounding box center [747, 192] width 17 height 17
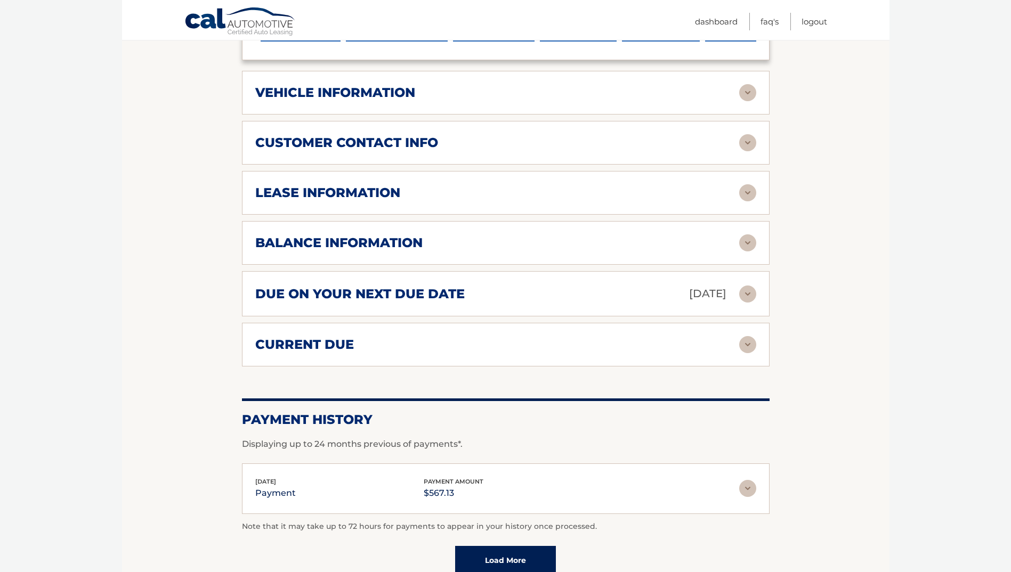
click at [764, 191] on div "lease information Contract Start Date Nov 14, 2022 Term 39 Maturity Date Feb 14…" at bounding box center [505, 193] width 527 height 44
click at [752, 192] on img at bounding box center [747, 192] width 17 height 17
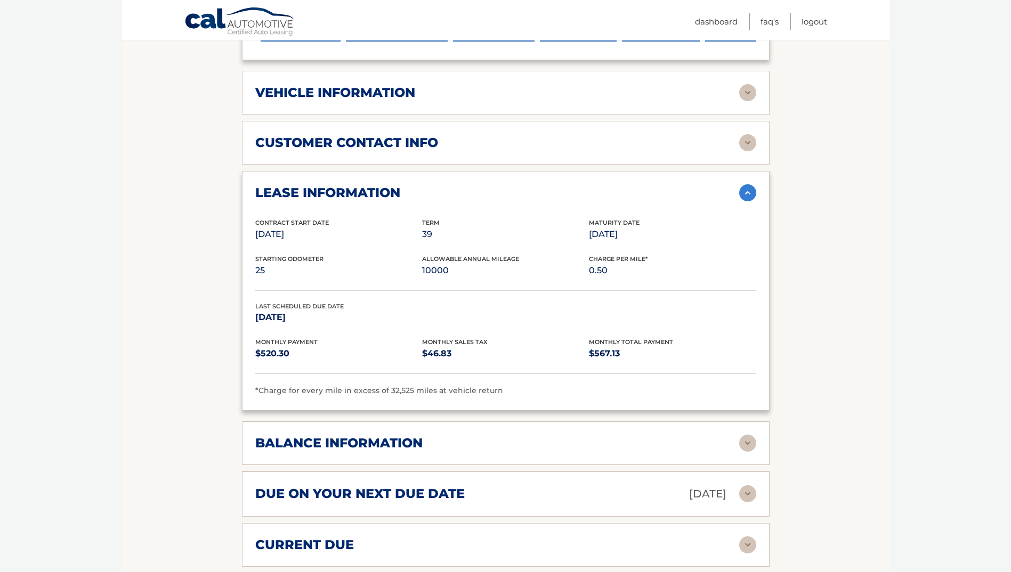
scroll to position [426, 0]
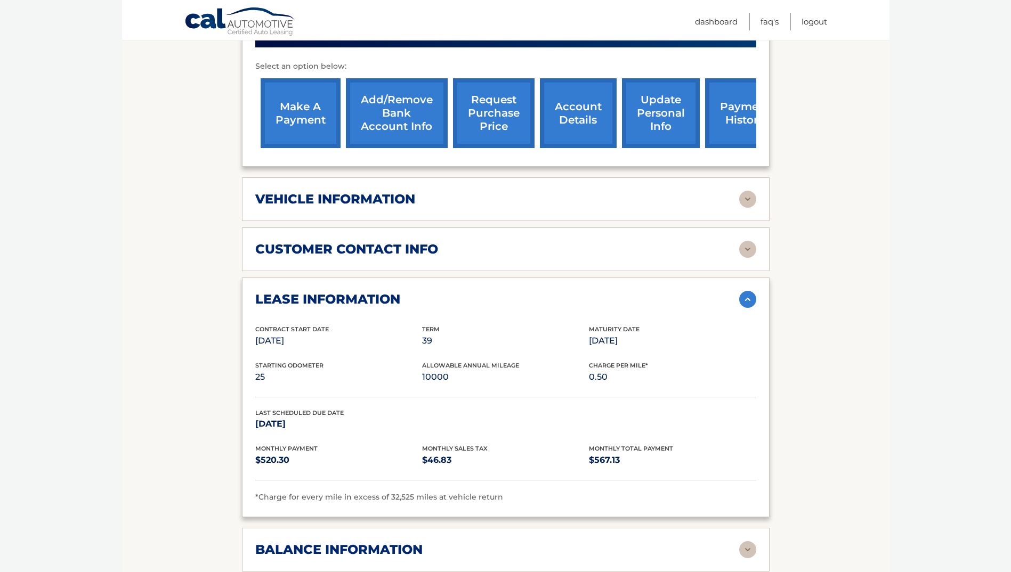
click at [747, 245] on img at bounding box center [747, 249] width 17 height 17
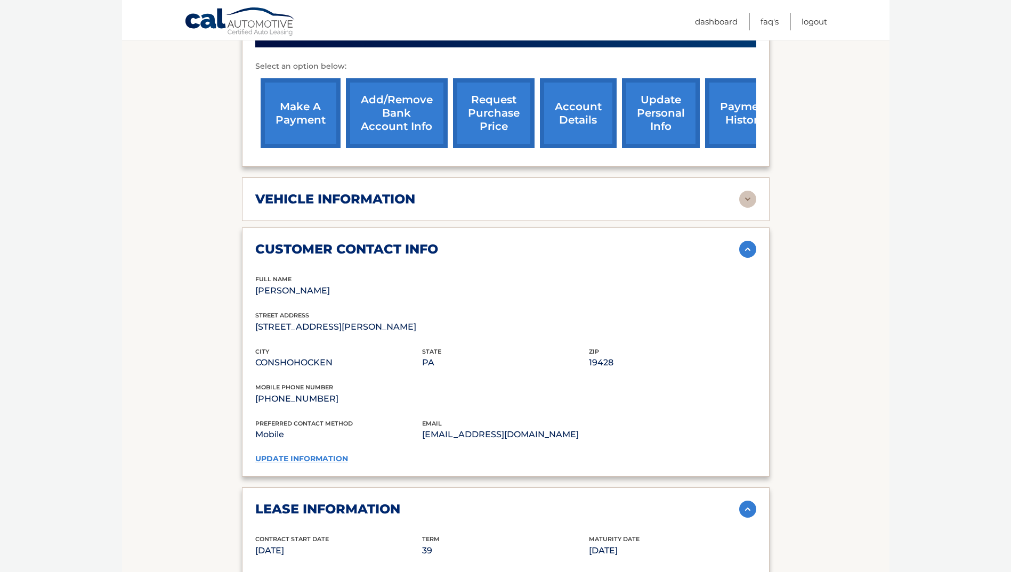
click at [752, 253] on img at bounding box center [747, 249] width 17 height 17
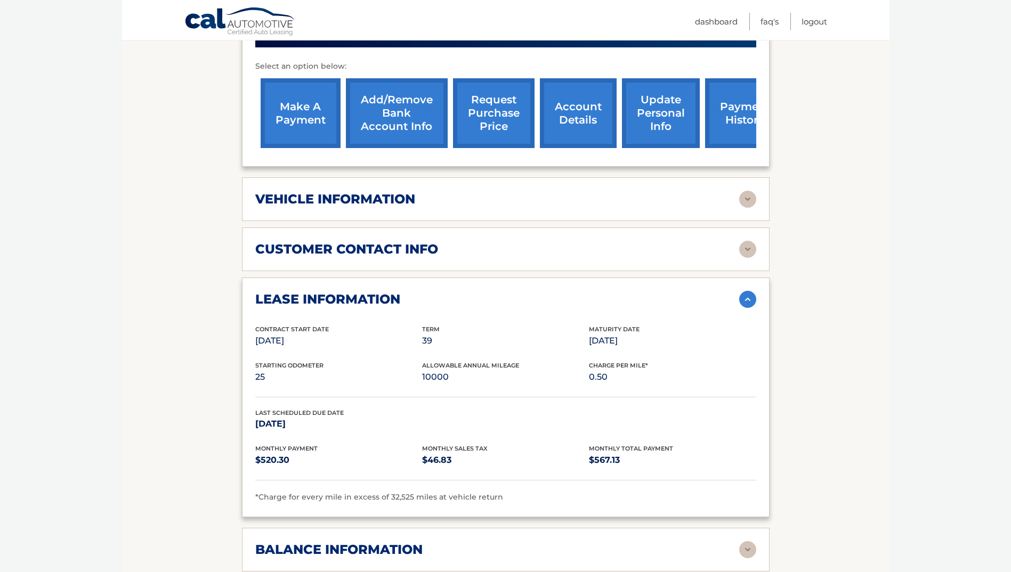
click at [752, 253] on img at bounding box center [747, 249] width 17 height 17
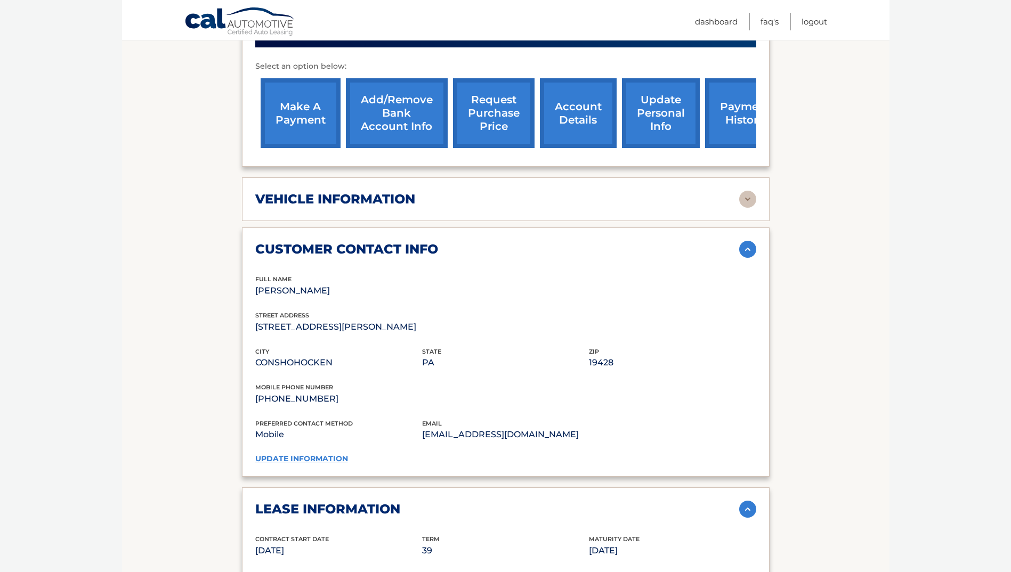
click at [740, 196] on img at bounding box center [747, 199] width 17 height 17
